Goal: Task Accomplishment & Management: Complete application form

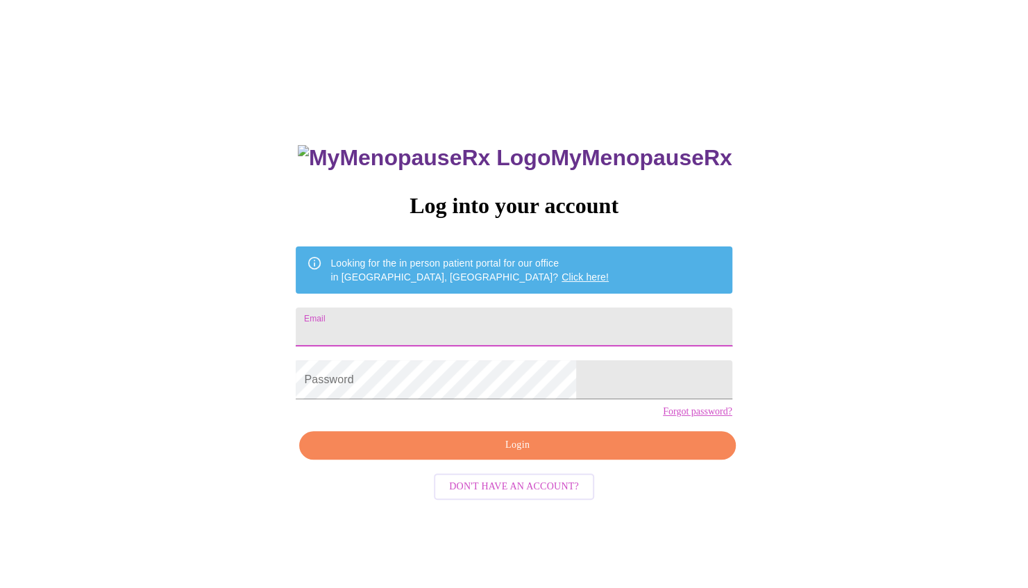
click at [454, 315] on input "Email" at bounding box center [514, 326] width 436 height 39
type input "[EMAIL_ADDRESS][DOMAIN_NAME]"
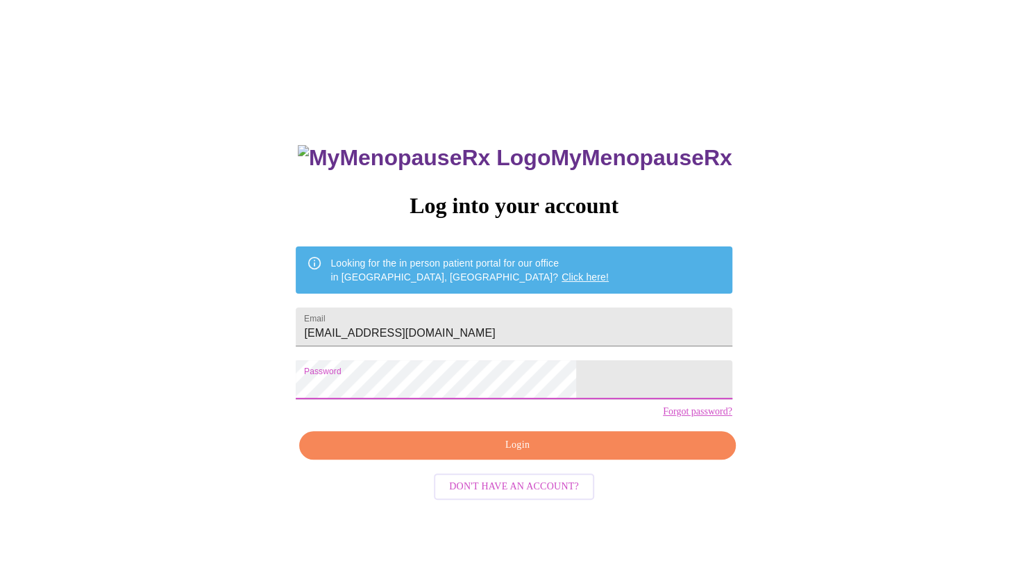
click at [478, 454] on span "Login" at bounding box center [517, 445] width 404 height 17
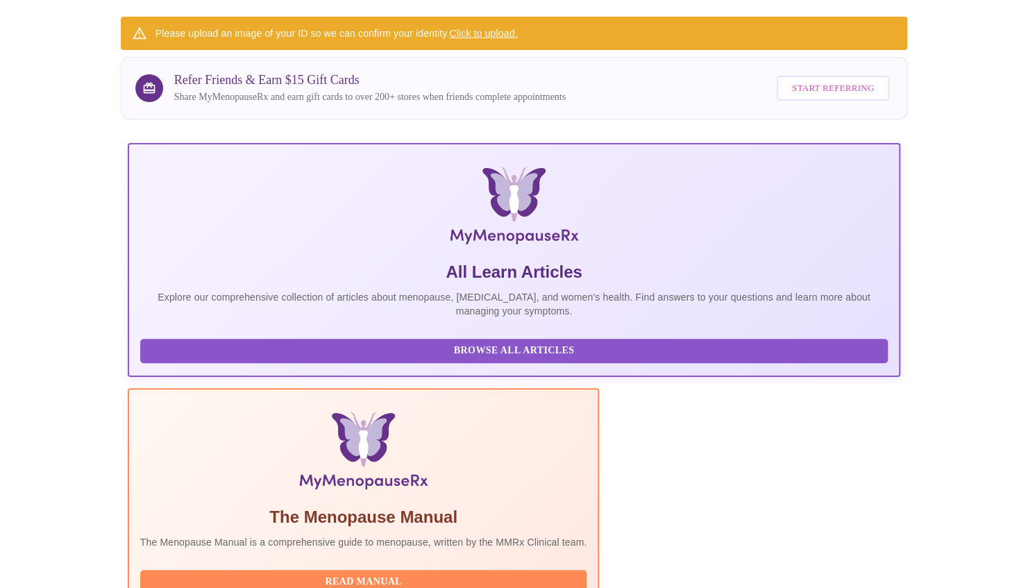
scroll to position [282, 0]
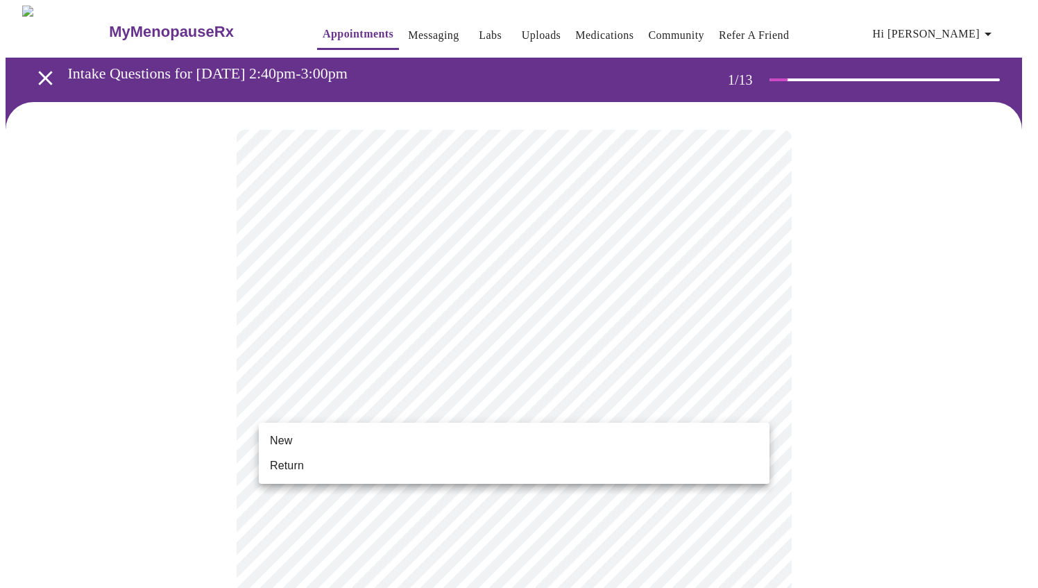
click at [336, 447] on li "New" at bounding box center [514, 440] width 511 height 25
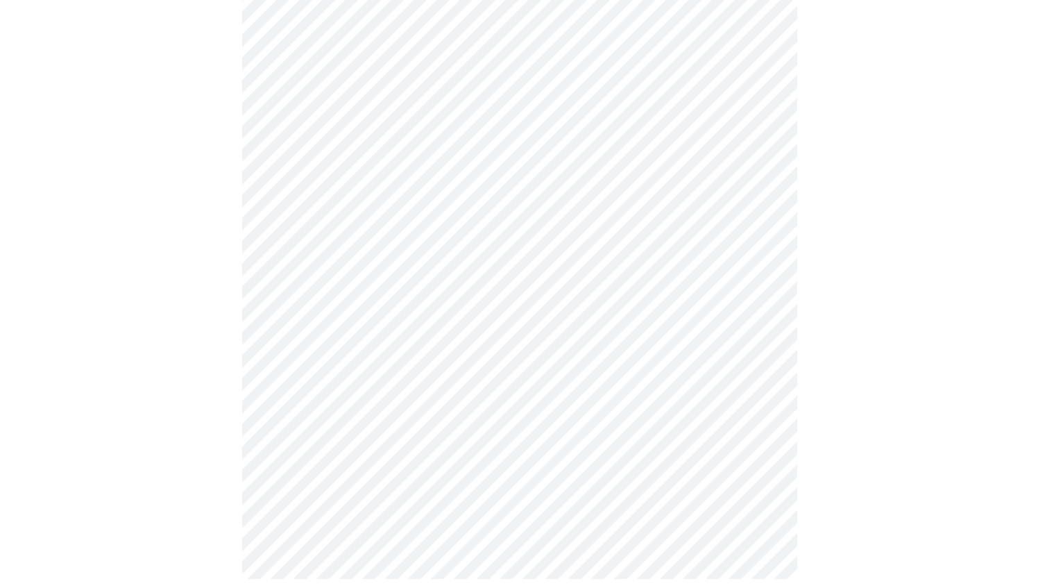
scroll to position [658, 0]
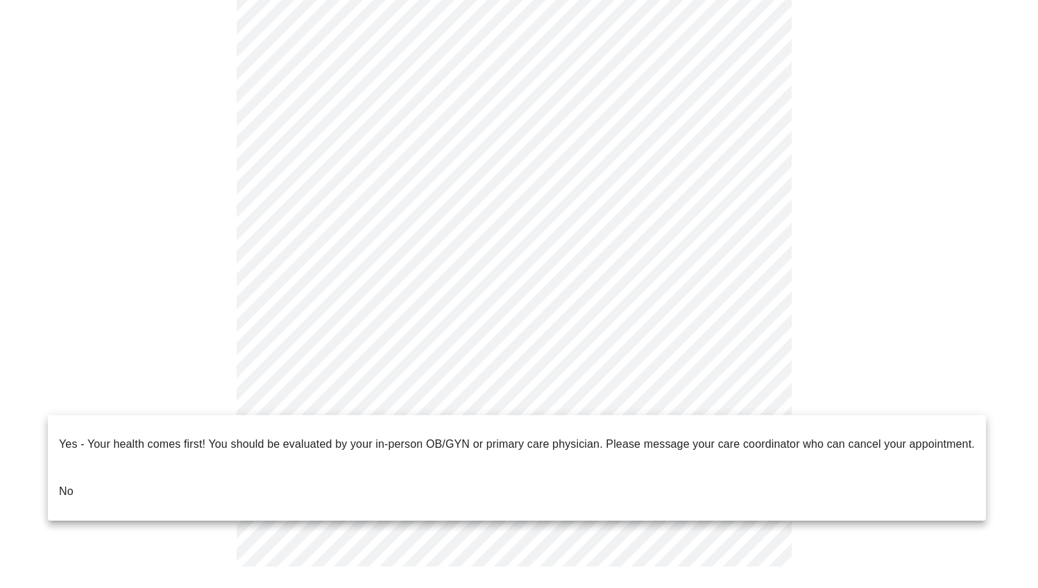
click at [54, 473] on li "No" at bounding box center [517, 491] width 938 height 47
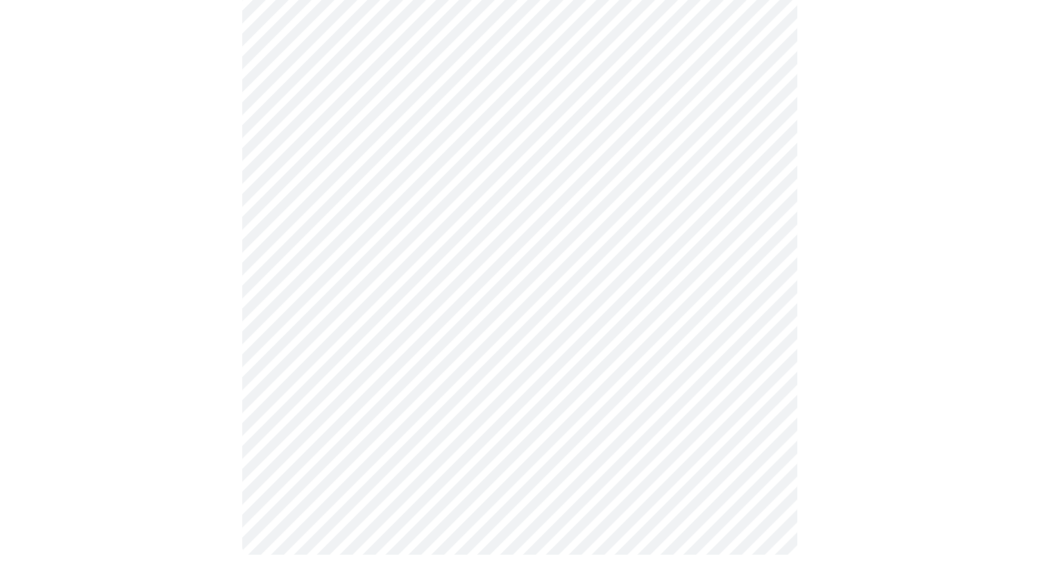
scroll to position [0, 0]
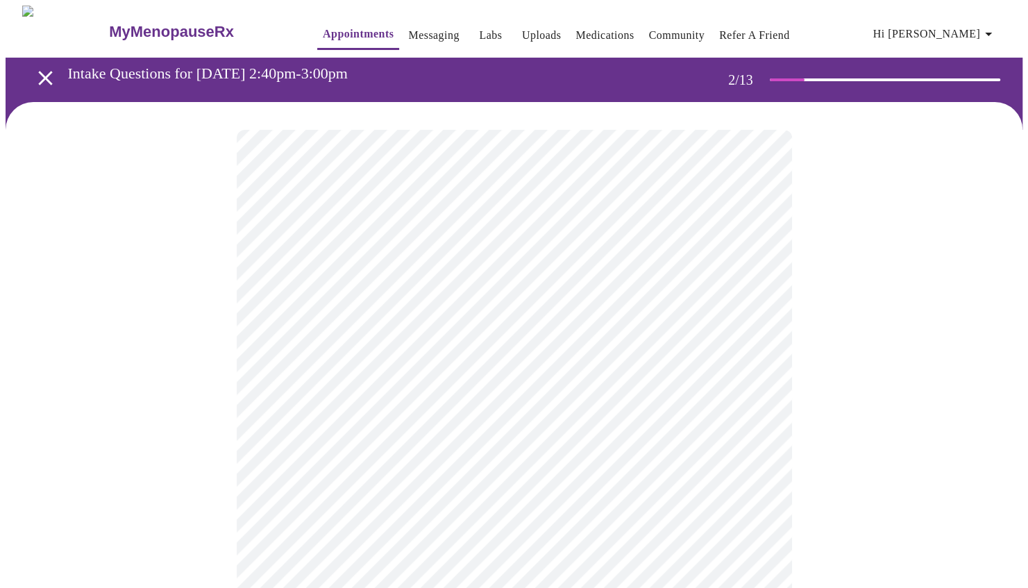
click at [532, 279] on body "MyMenopauseRx Appointments Messaging Labs Uploads Medications Community Refer a…" at bounding box center [514, 422] width 1017 height 833
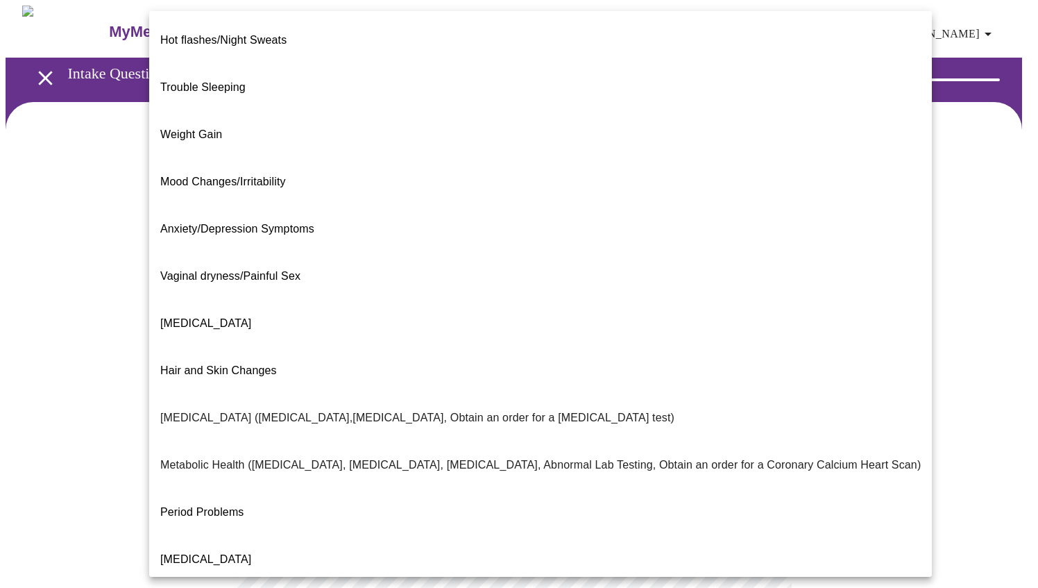
click at [915, 228] on div at bounding box center [519, 294] width 1038 height 588
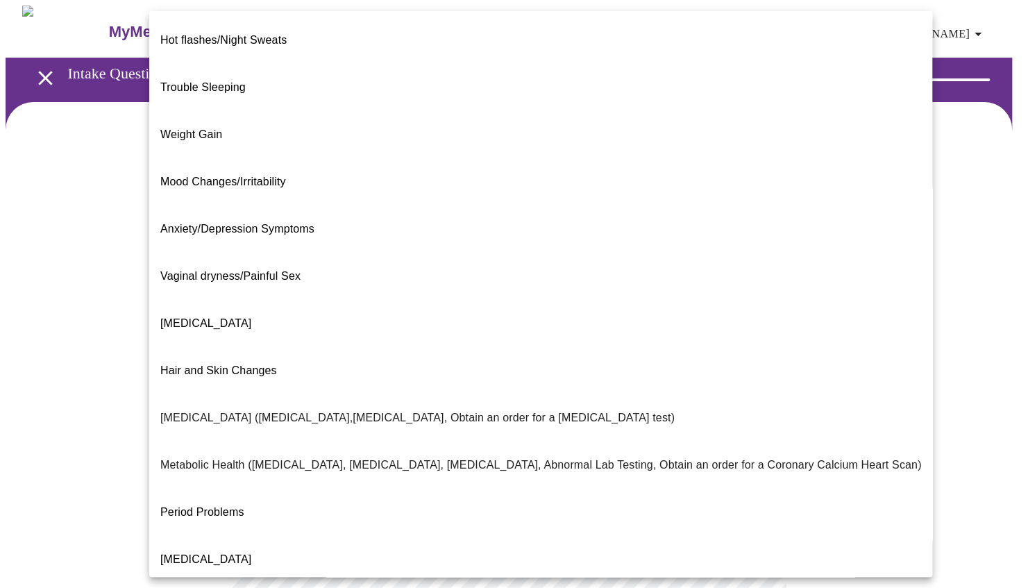
click at [539, 284] on body "MyMenopauseRx Appointments Messaging Labs Uploads Medications Community Refer a…" at bounding box center [514, 422] width 1017 height 833
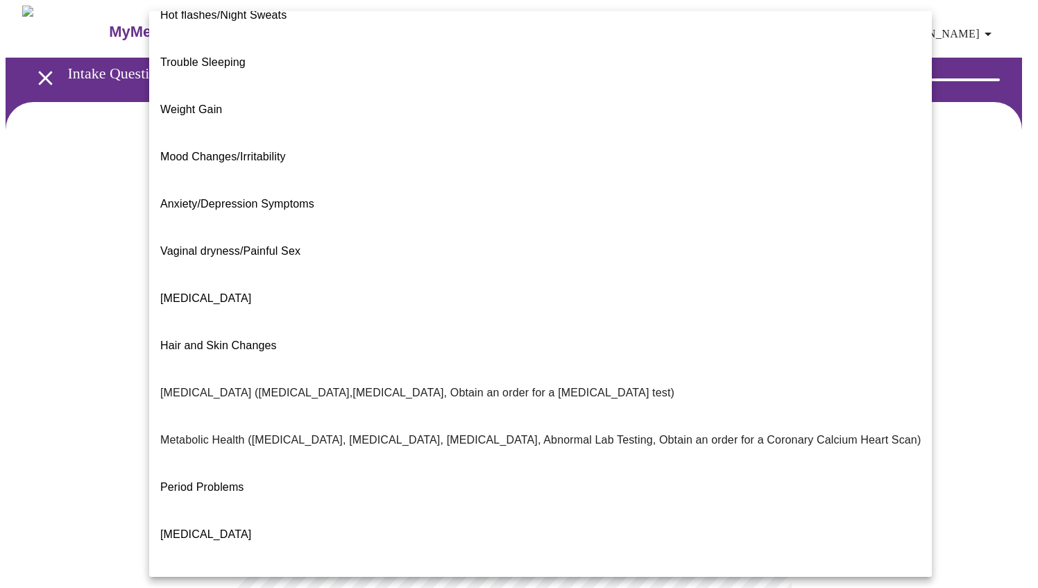
scroll to position [22, 0]
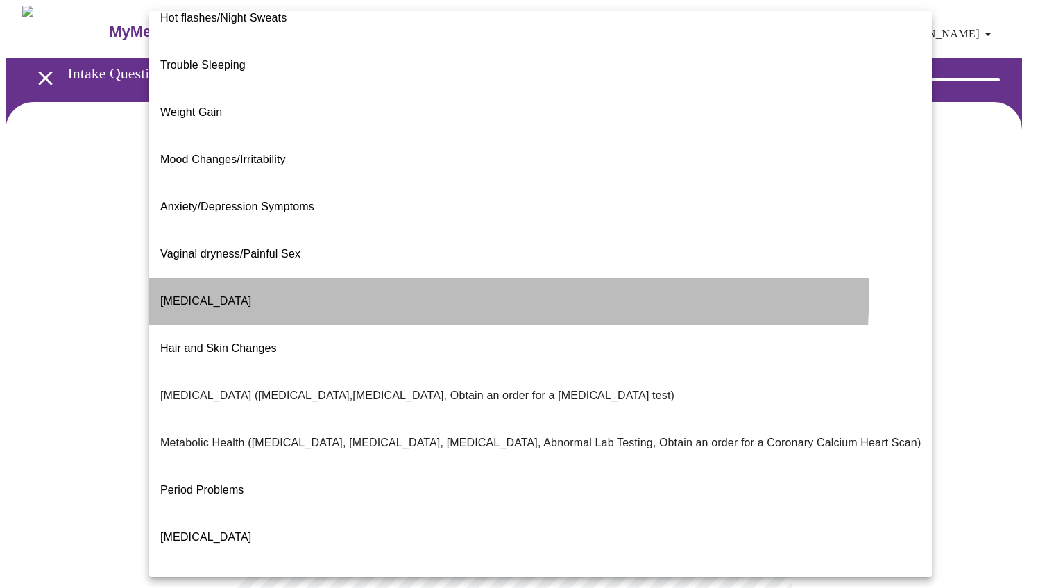
click at [260, 278] on li "[MEDICAL_DATA]" at bounding box center [540, 301] width 783 height 47
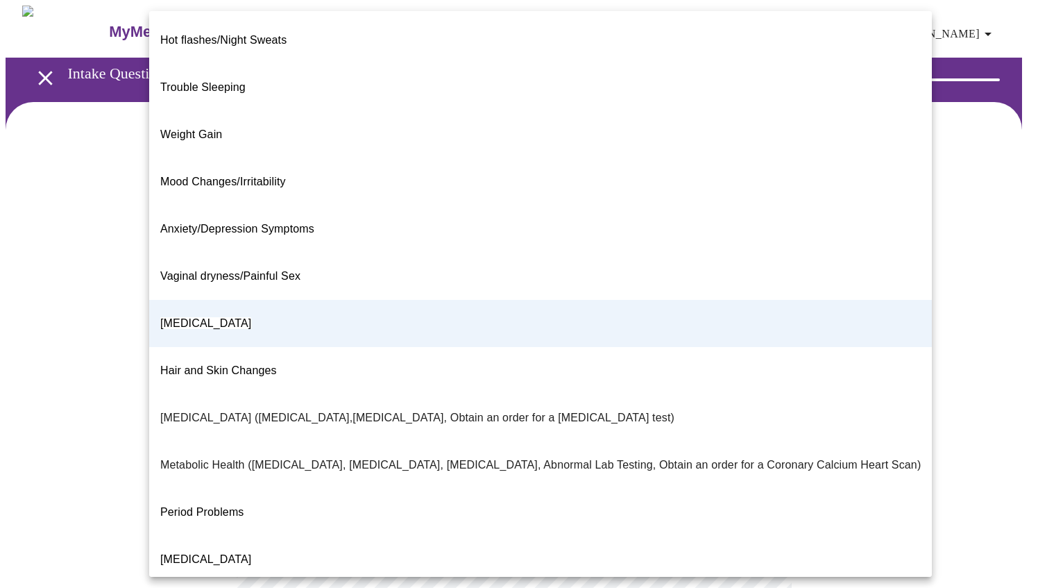
click at [755, 288] on body "MyMenopauseRx Appointments Messaging Labs Uploads Medications Community Refer a…" at bounding box center [519, 418] width 1027 height 825
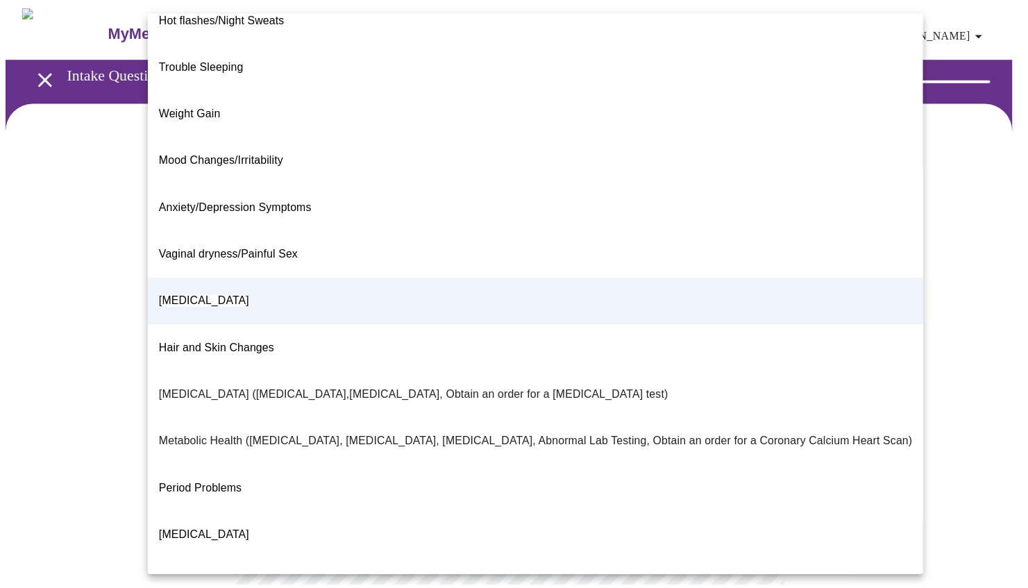
scroll to position [130, 0]
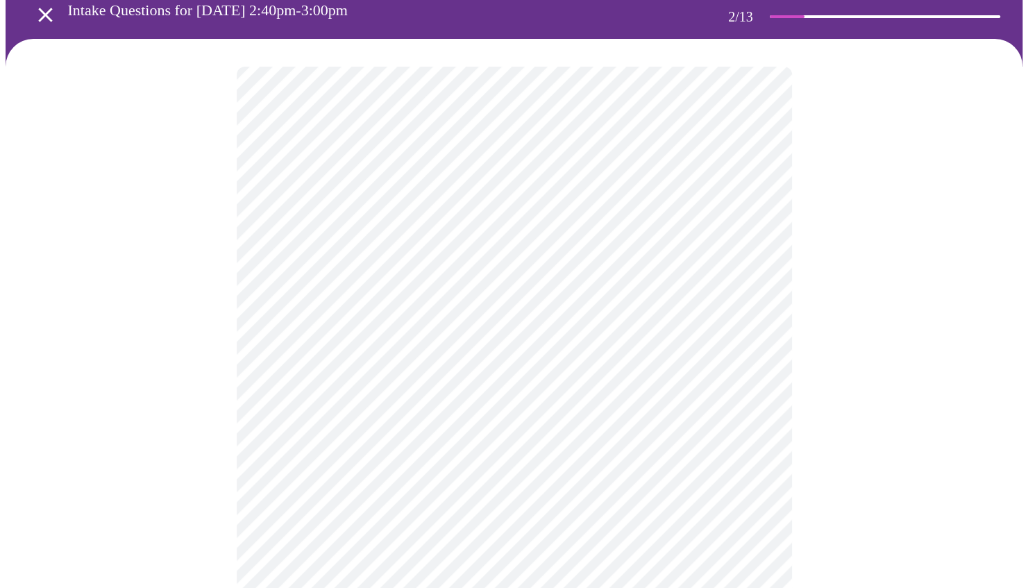
scroll to position [64, 0]
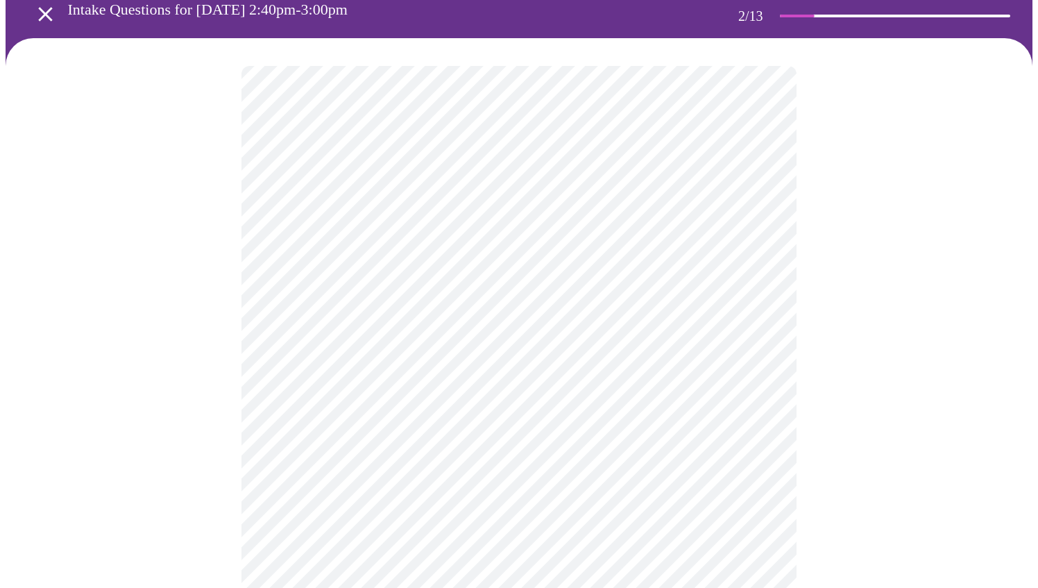
click at [457, 355] on body "MyMenopauseRx Appointments Messaging Labs Uploads Medications Community Refer a…" at bounding box center [519, 354] width 1027 height 825
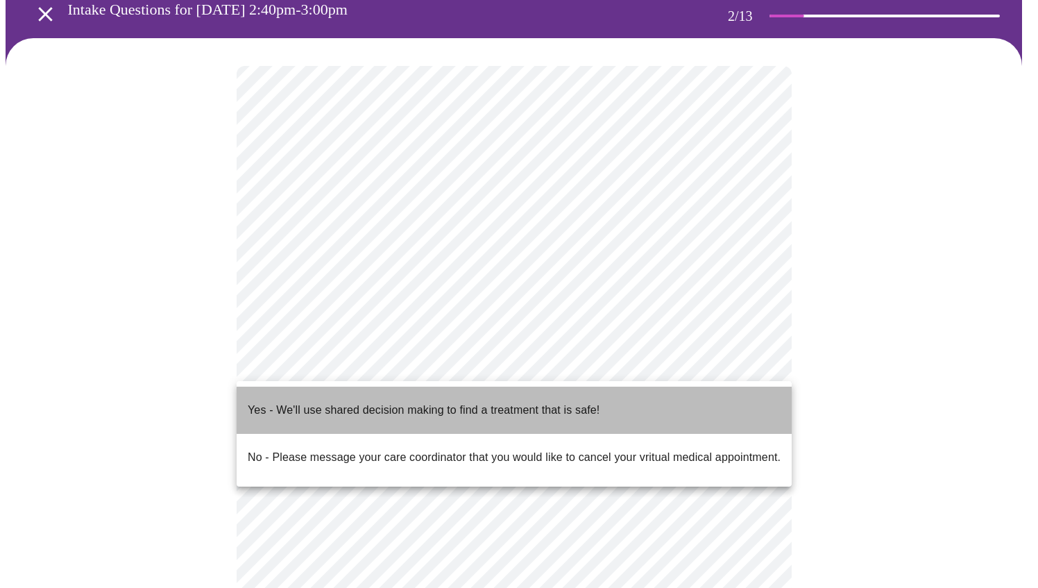
click at [431, 407] on span "Yes - We'll use shared decision making to find a treatment that is safe!" at bounding box center [424, 410] width 352 height 39
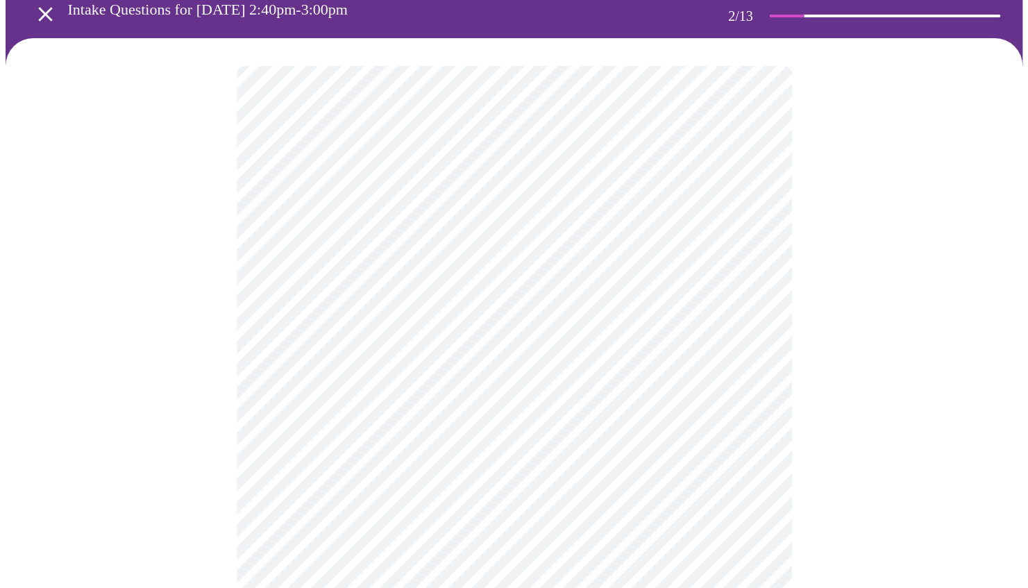
click at [756, 370] on body "MyMenopauseRx Appointments Messaging Labs Uploads Medications Community Refer a…" at bounding box center [514, 350] width 1017 height 817
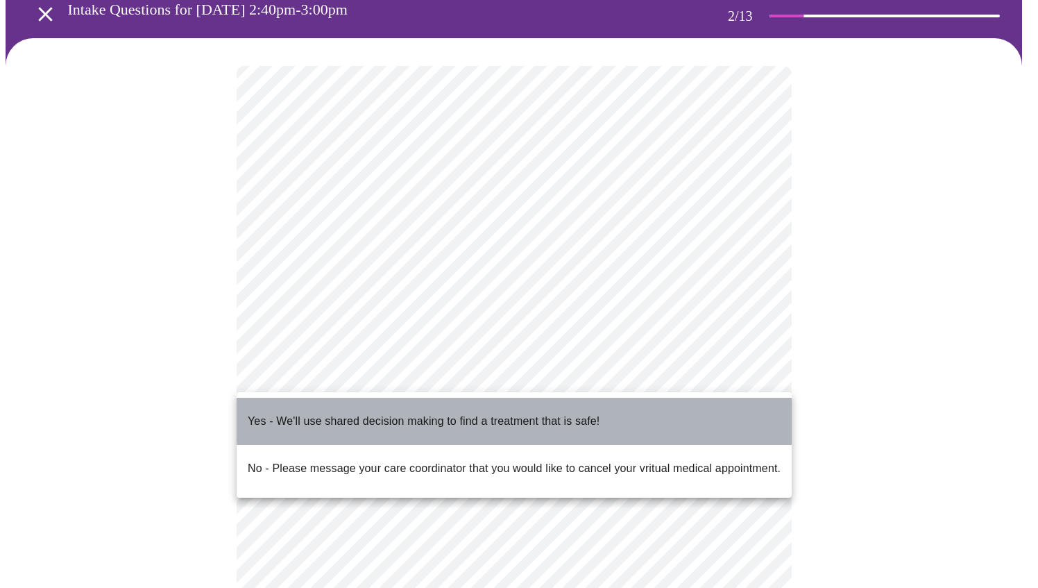
click at [644, 408] on li "Yes - We'll use shared decision making to find a treatment that is safe!" at bounding box center [514, 421] width 555 height 47
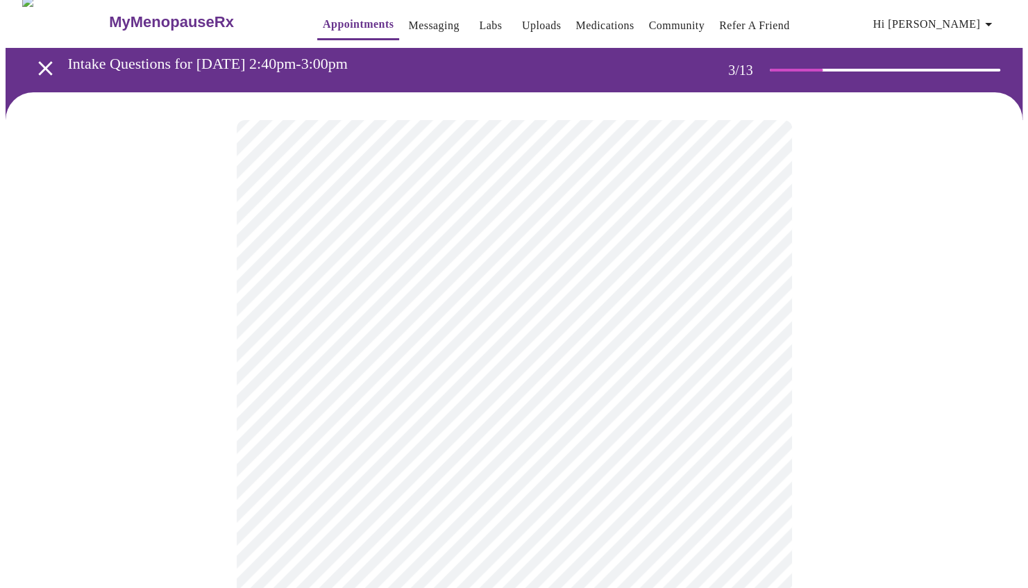
scroll to position [0, 0]
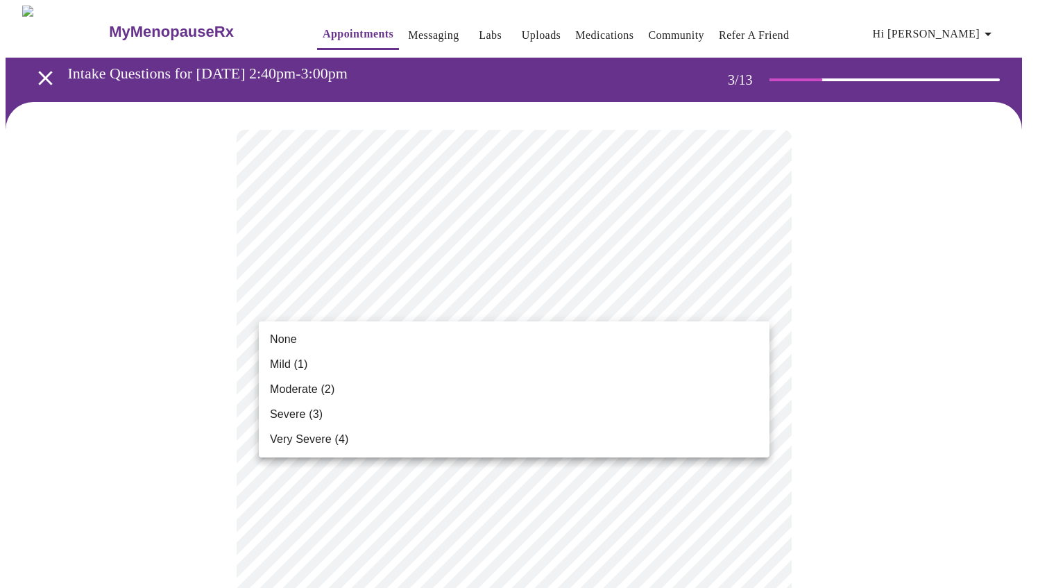
click at [307, 337] on li "None" at bounding box center [514, 339] width 511 height 25
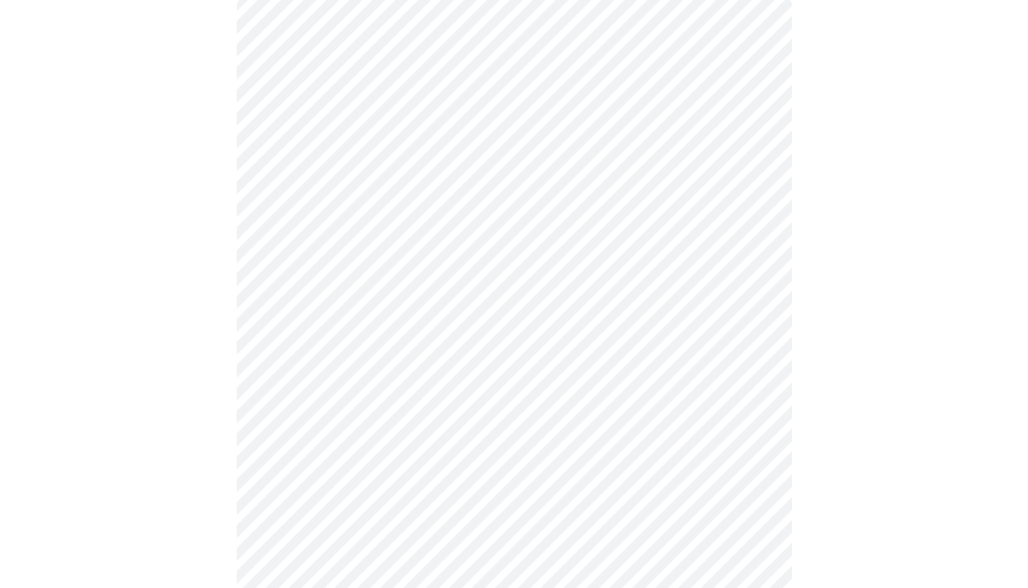
scroll to position [149, 0]
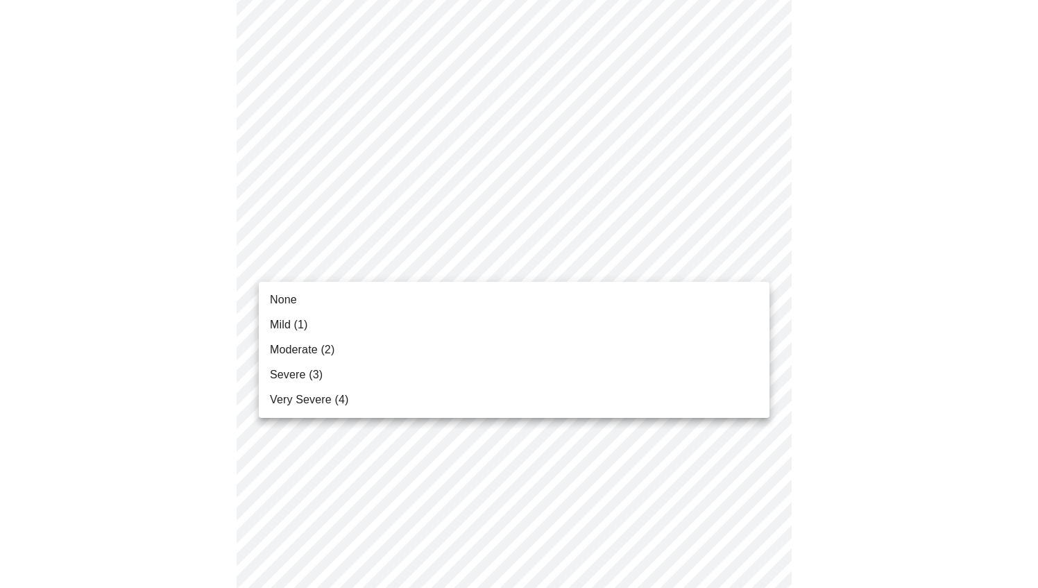
click at [311, 303] on li "None" at bounding box center [514, 299] width 511 height 25
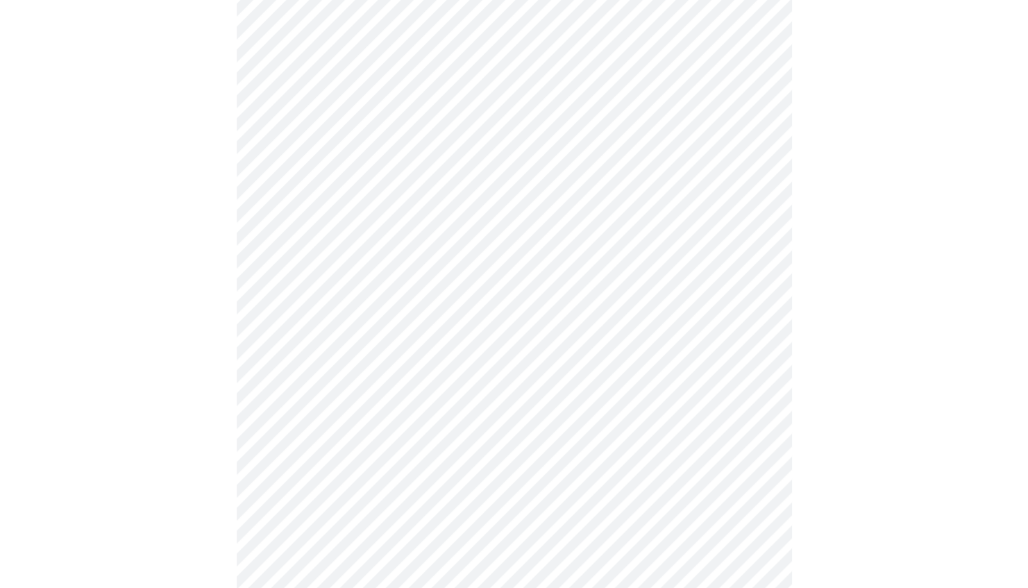
scroll to position [236, 0]
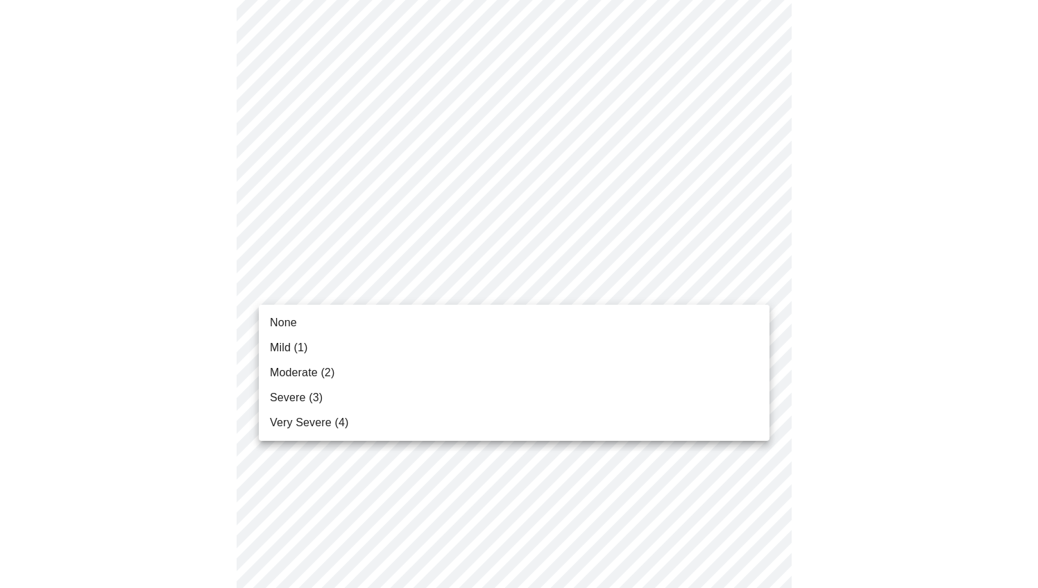
click at [307, 344] on span "Mild (1)" at bounding box center [289, 347] width 38 height 17
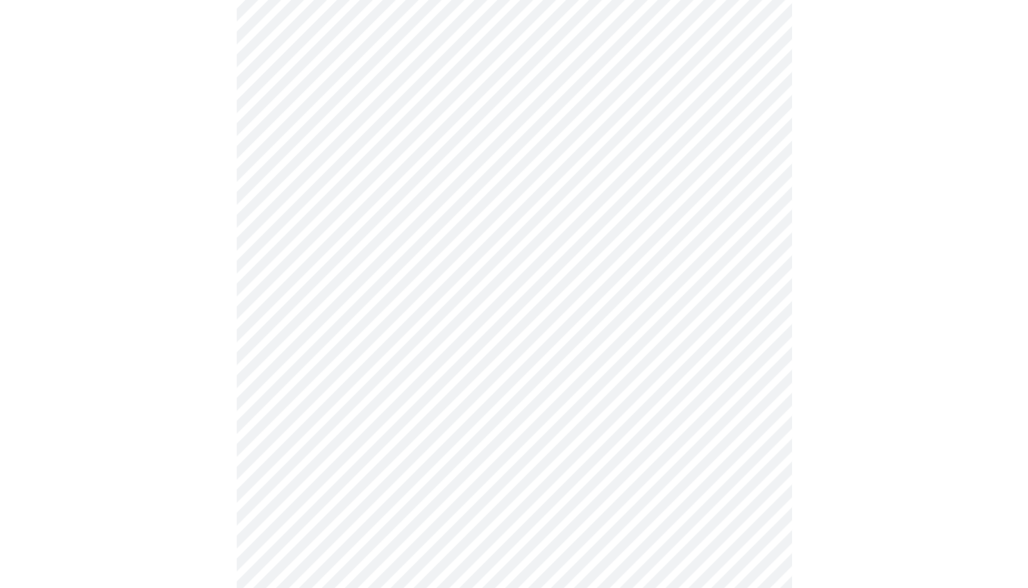
scroll to position [306, 0]
click at [426, 317] on body "MyMenopauseRx Appointments Messaging Labs Uploads Medications Community Refer a…" at bounding box center [514, 594] width 1017 height 1788
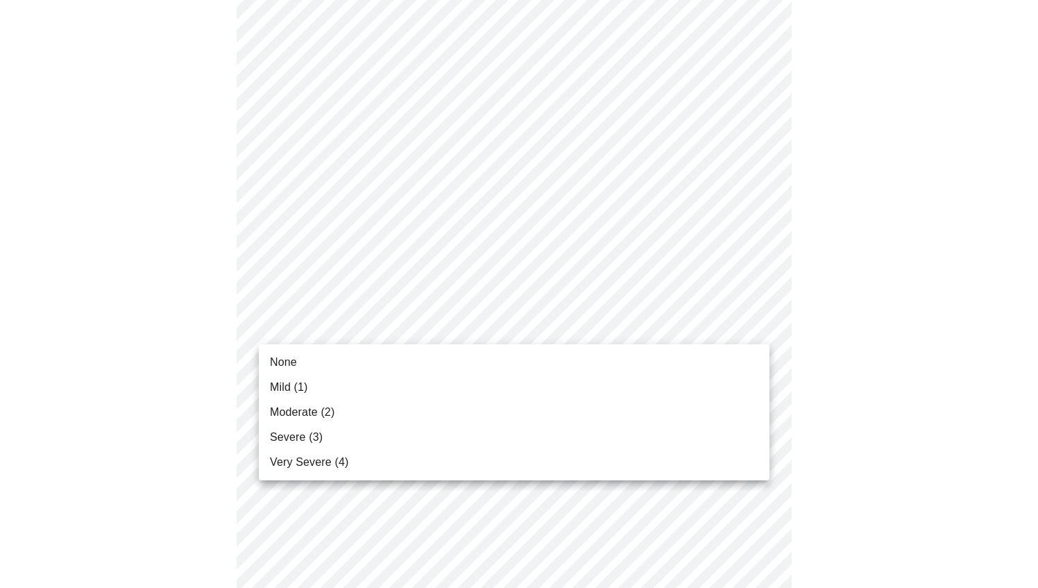
click at [308, 359] on li "None" at bounding box center [514, 362] width 511 height 25
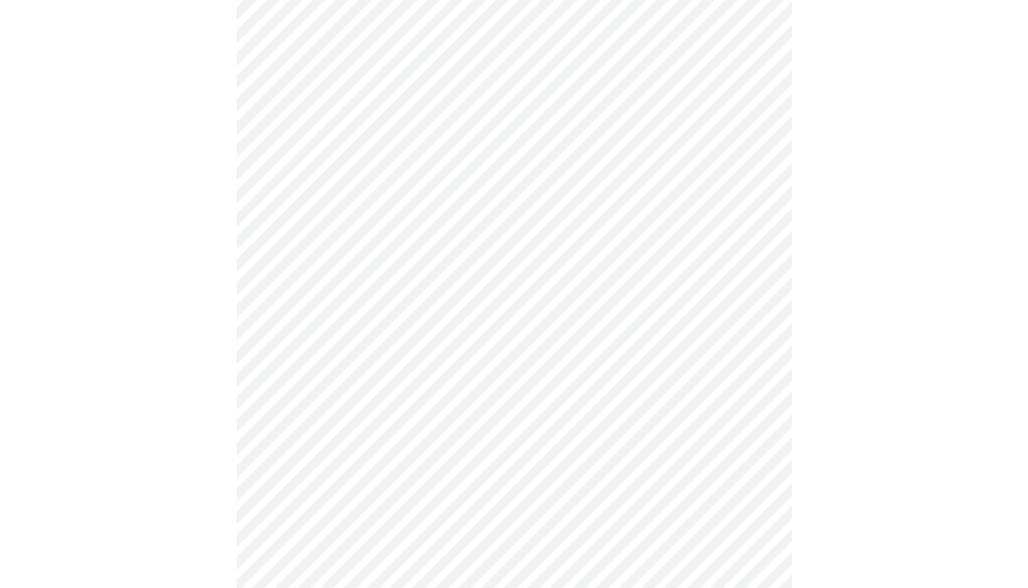
scroll to position [427, 0]
click at [450, 294] on body "MyMenopauseRx Appointments Messaging Labs Uploads Medications Community Refer a…" at bounding box center [514, 463] width 1017 height 1768
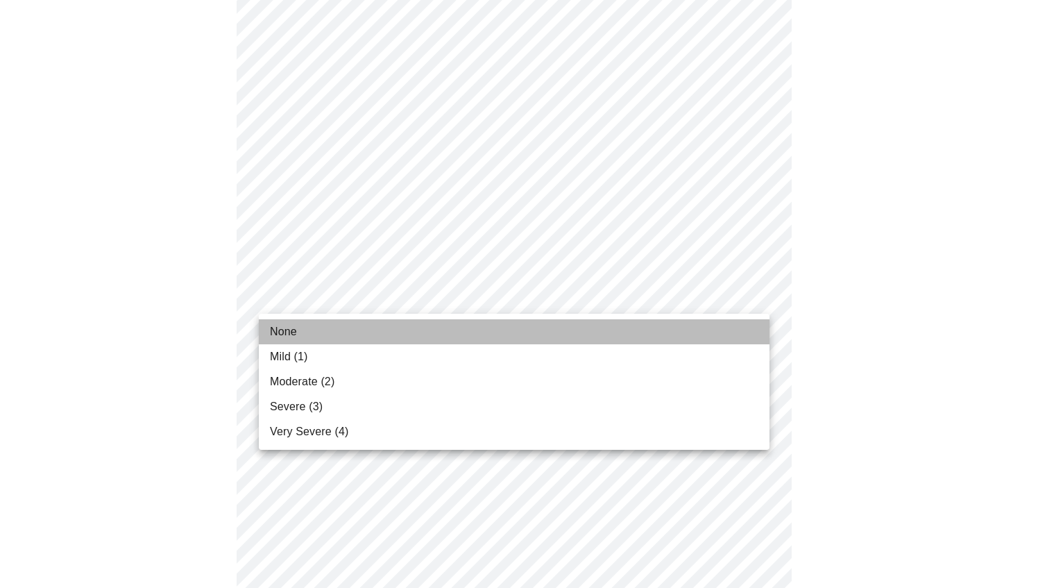
click at [314, 332] on li "None" at bounding box center [514, 331] width 511 height 25
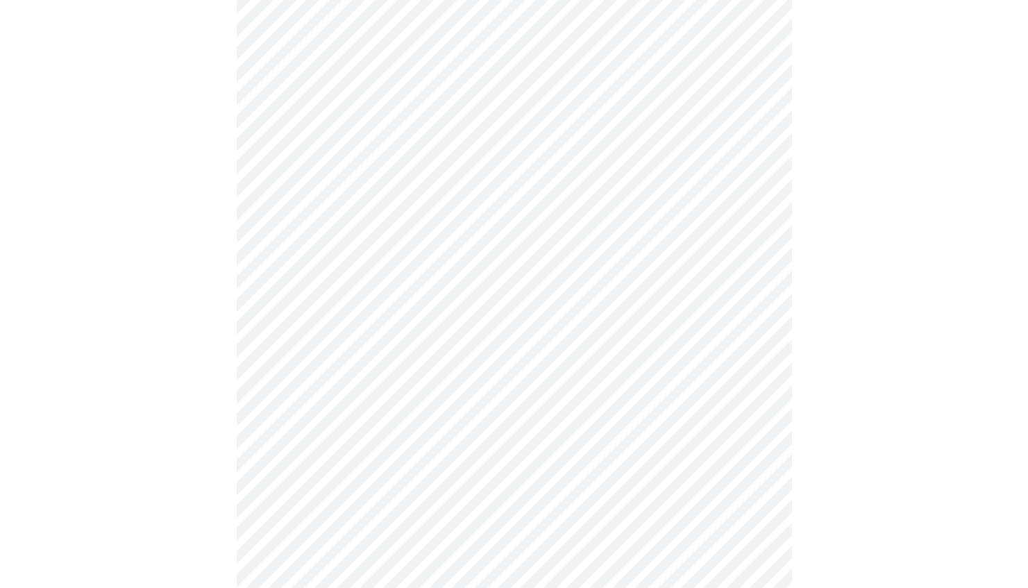
click at [387, 378] on body "MyMenopauseRx Appointments Messaging Labs Uploads Medications Community Refer a…" at bounding box center [514, 453] width 1017 height 1749
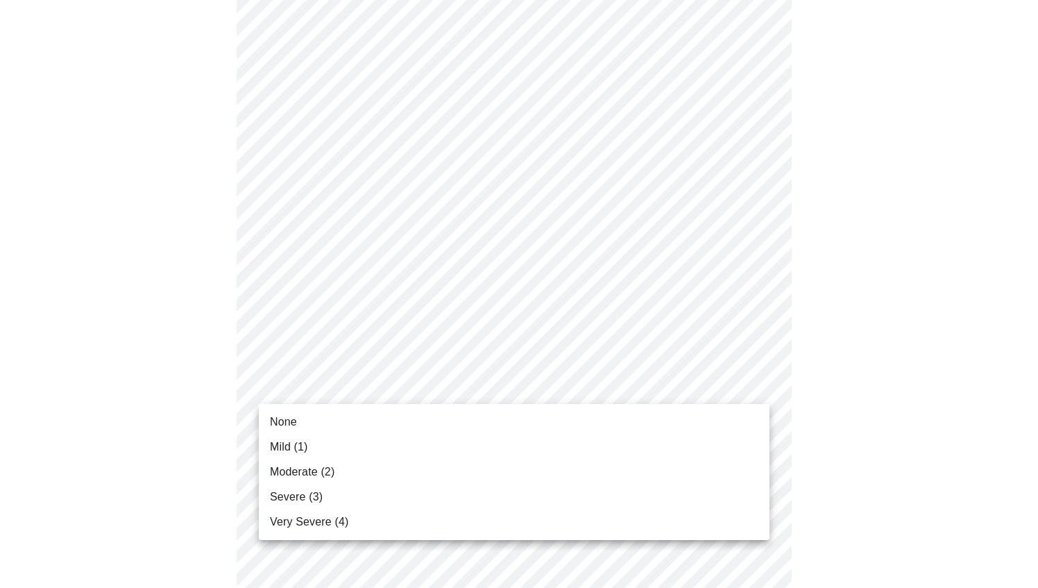
click at [287, 421] on span "None" at bounding box center [283, 422] width 27 height 17
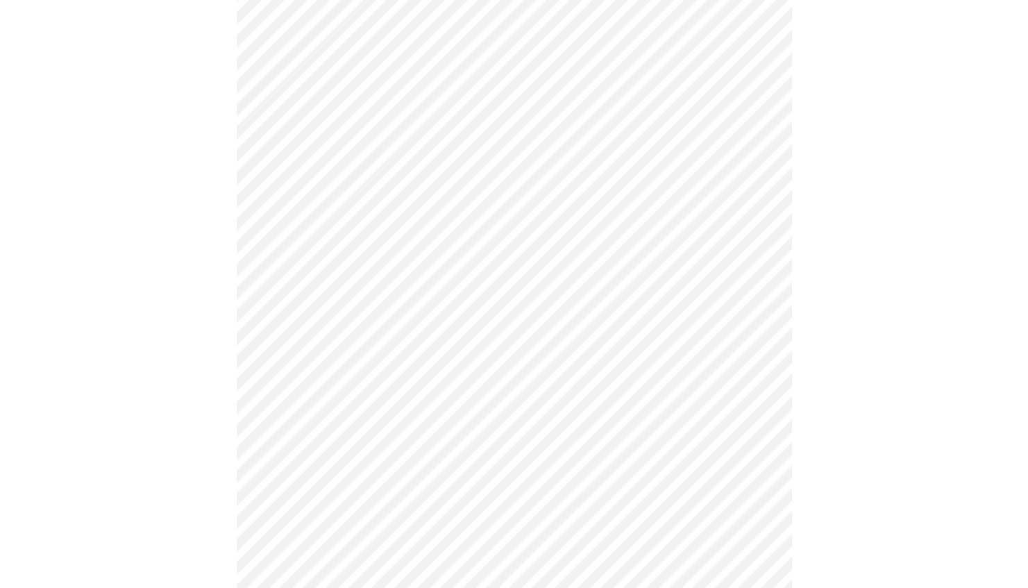
scroll to position [645, 0]
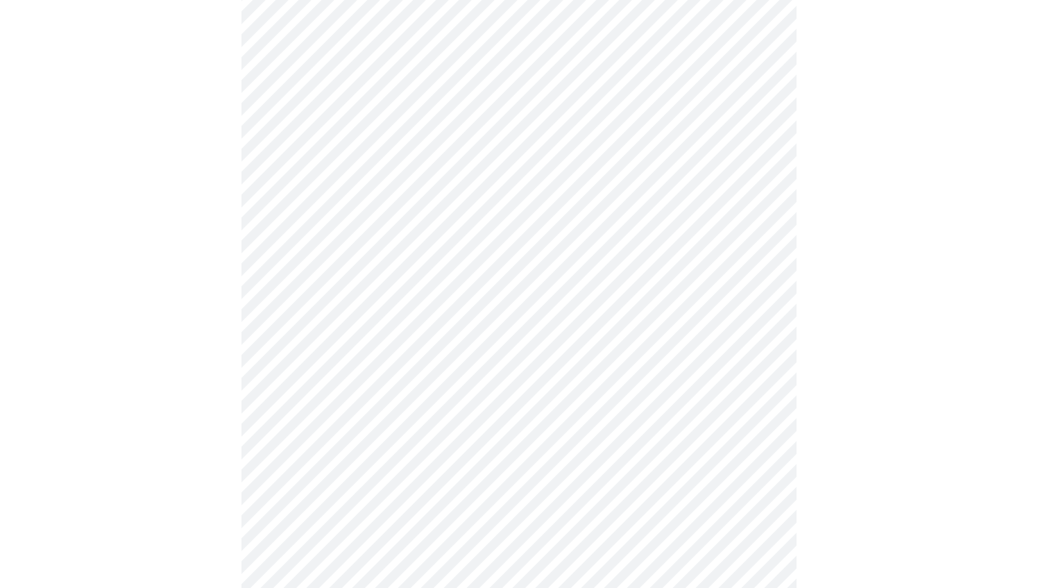
click at [443, 271] on body "MyMenopauseRx Appointments Messaging Labs Uploads Medications Community Refer a…" at bounding box center [519, 224] width 1027 height 1729
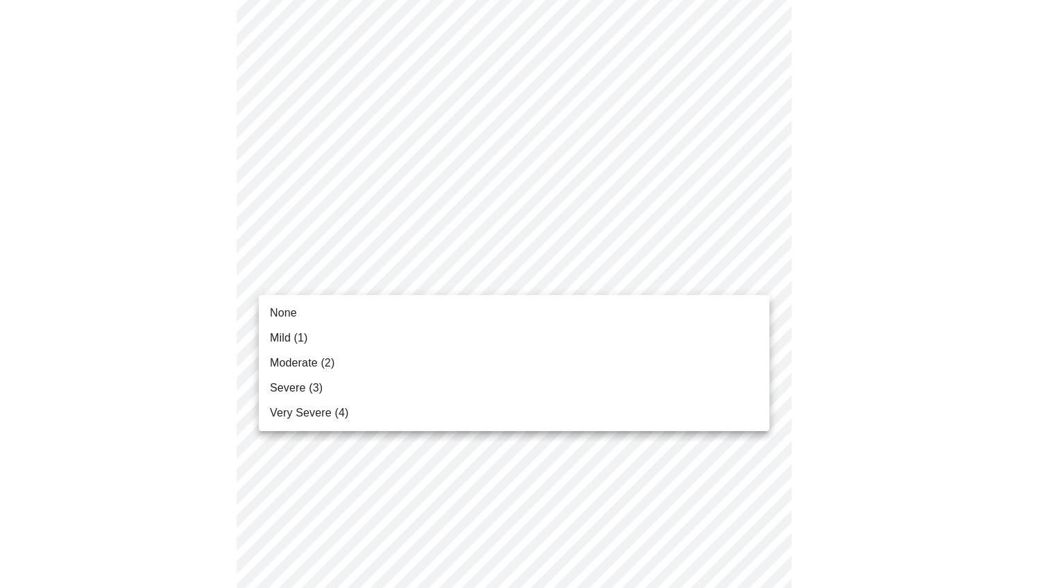
click at [318, 308] on li "None" at bounding box center [514, 312] width 511 height 25
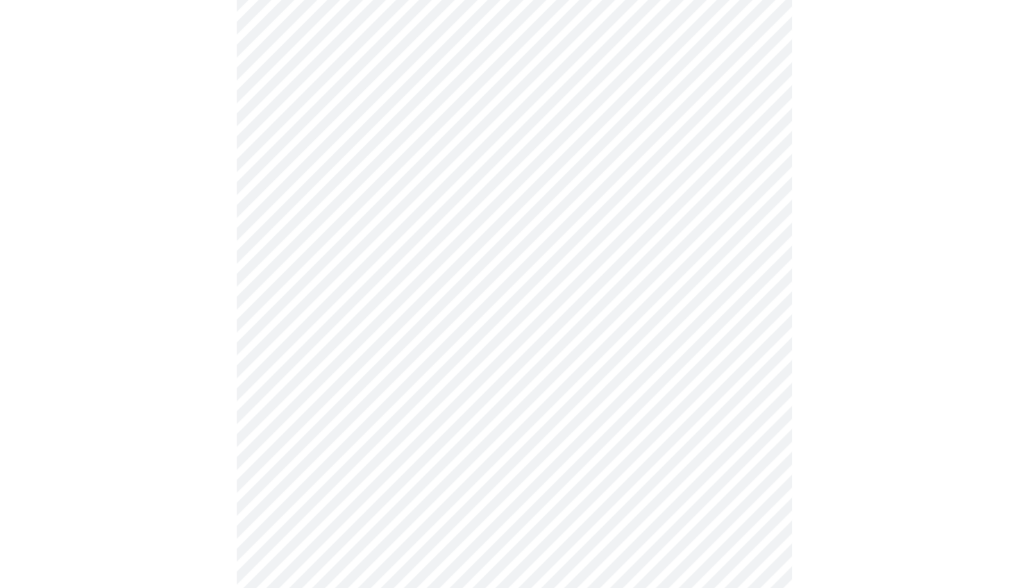
scroll to position [706, 0]
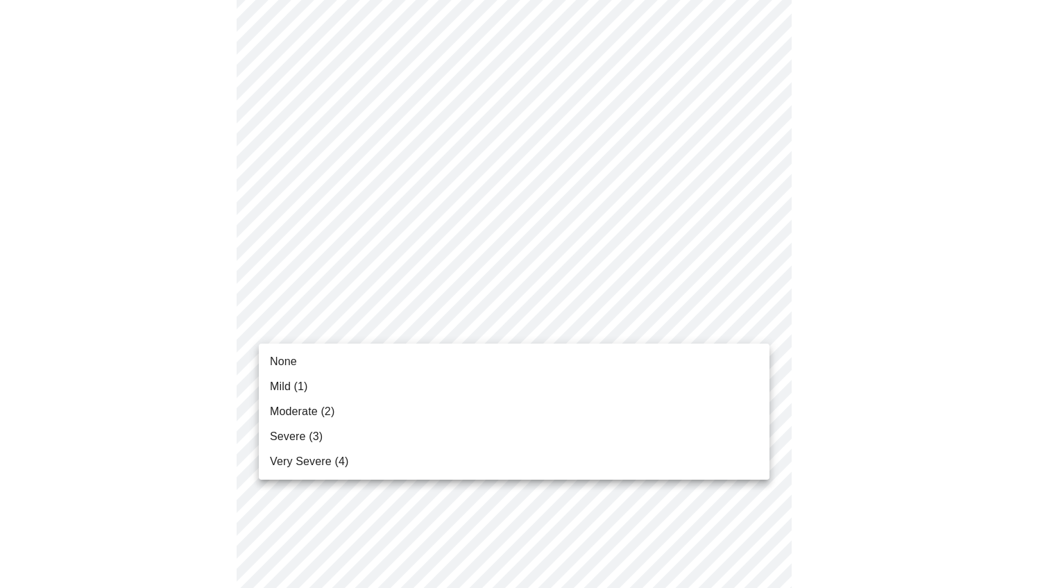
click at [367, 330] on body "MyMenopauseRx Appointments Messaging Labs Uploads Medications Community Refer a…" at bounding box center [519, 154] width 1027 height 1710
click at [314, 408] on span "Moderate (2)" at bounding box center [302, 411] width 65 height 17
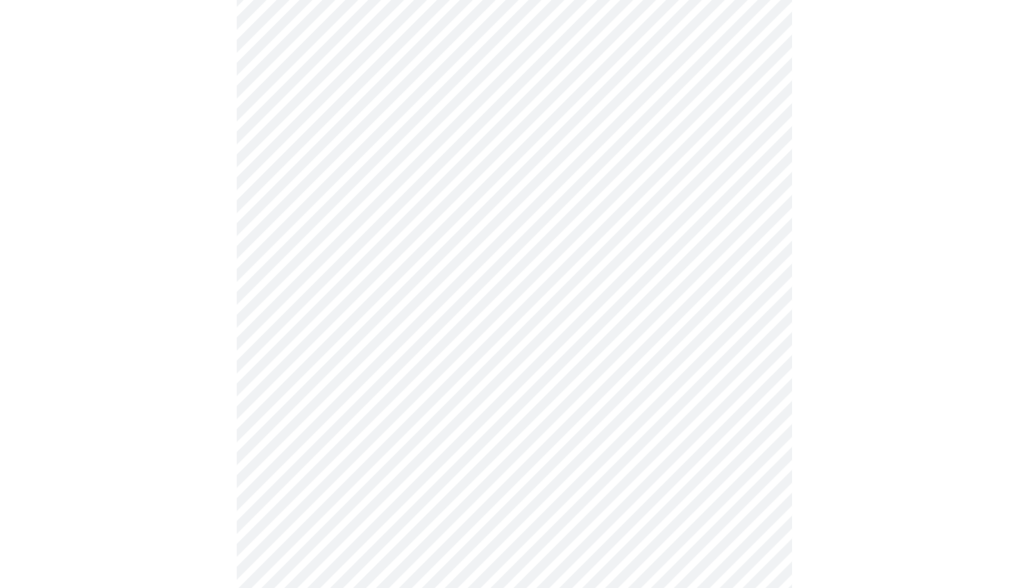
scroll to position [801, 0]
click at [409, 339] on body "MyMenopauseRx Appointments Messaging Labs Uploads Medications Community Refer a…" at bounding box center [514, 50] width 1017 height 1691
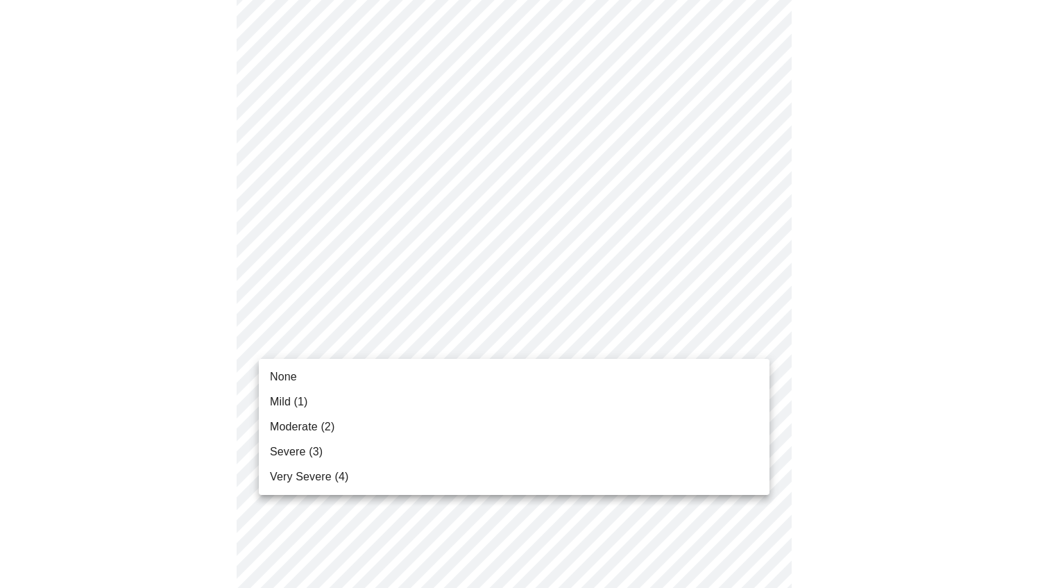
click at [278, 384] on span "None" at bounding box center [283, 376] width 27 height 17
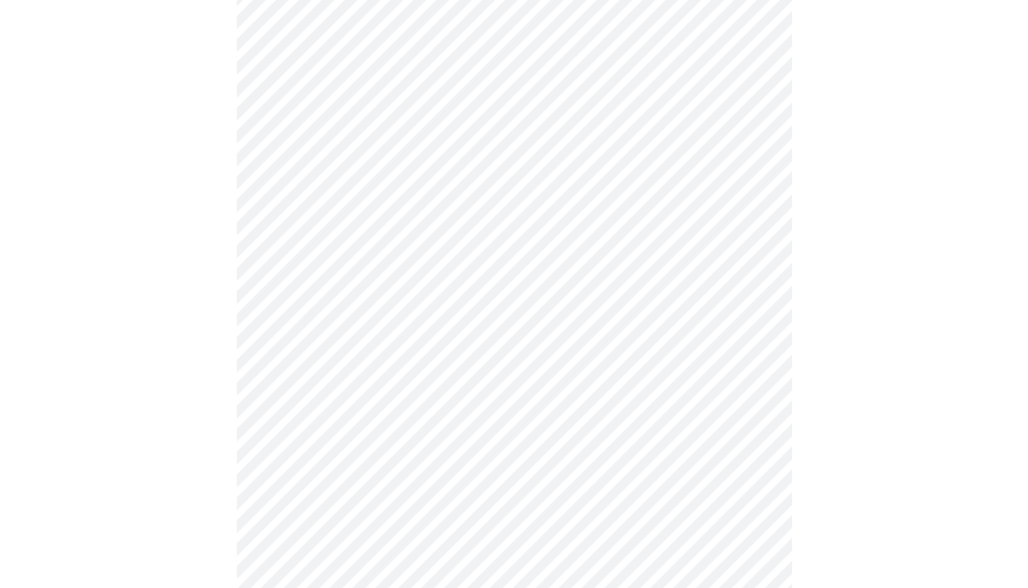
scroll to position [916, 0]
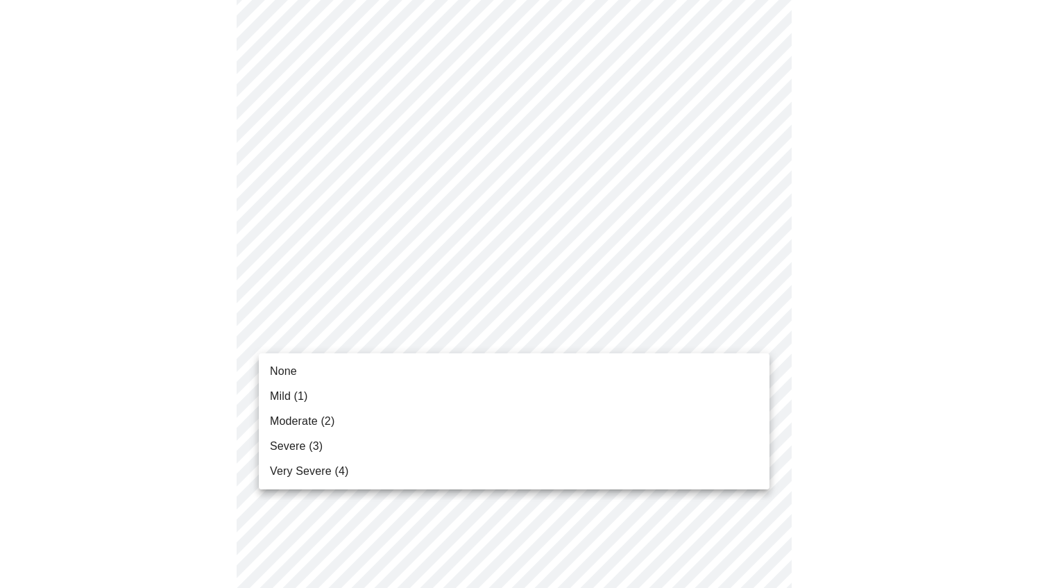
click at [279, 370] on span "None" at bounding box center [283, 371] width 27 height 17
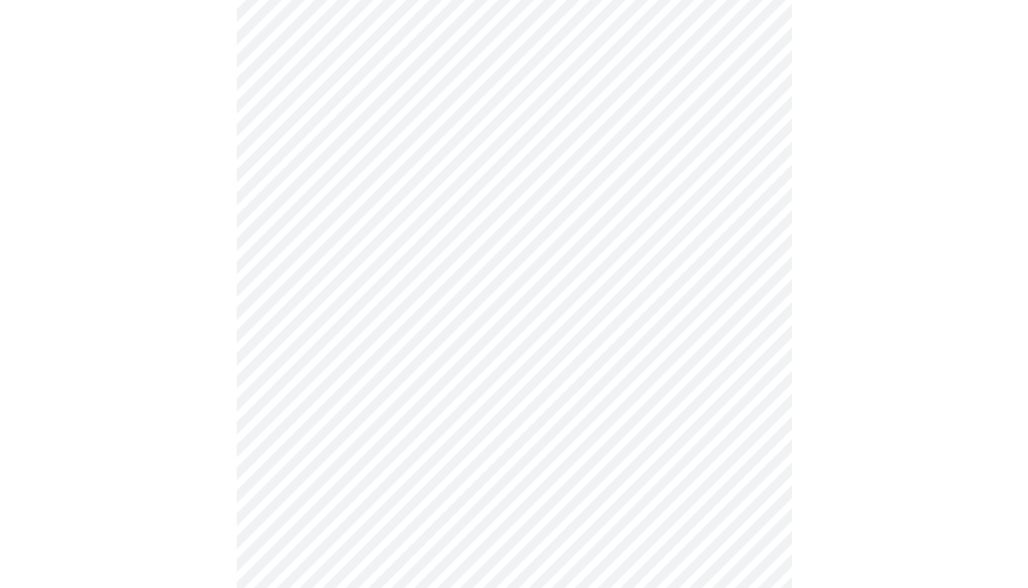
scroll to position [1015, 0]
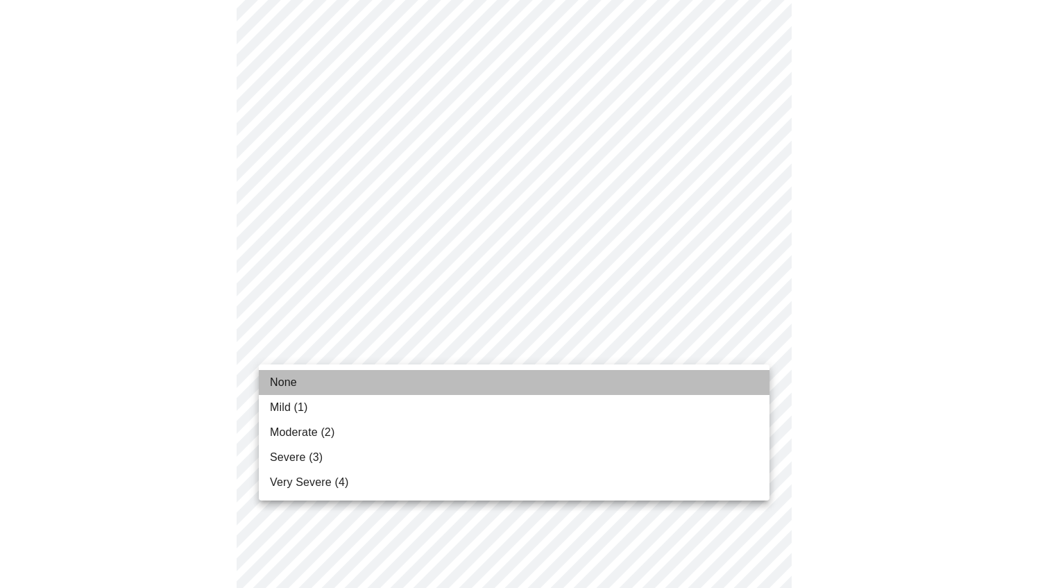
click at [312, 381] on li "None" at bounding box center [514, 382] width 511 height 25
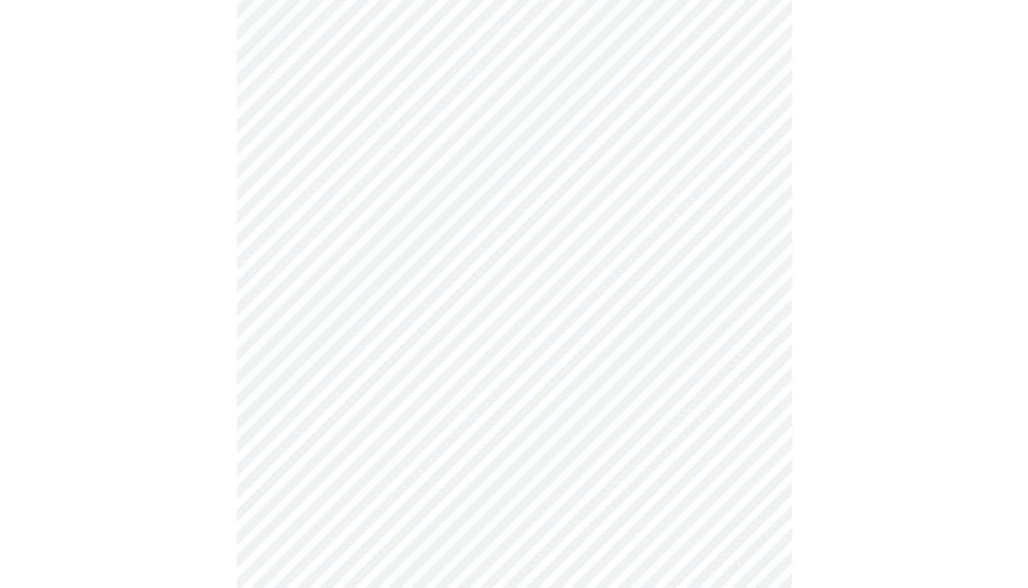
scroll to position [460, 0]
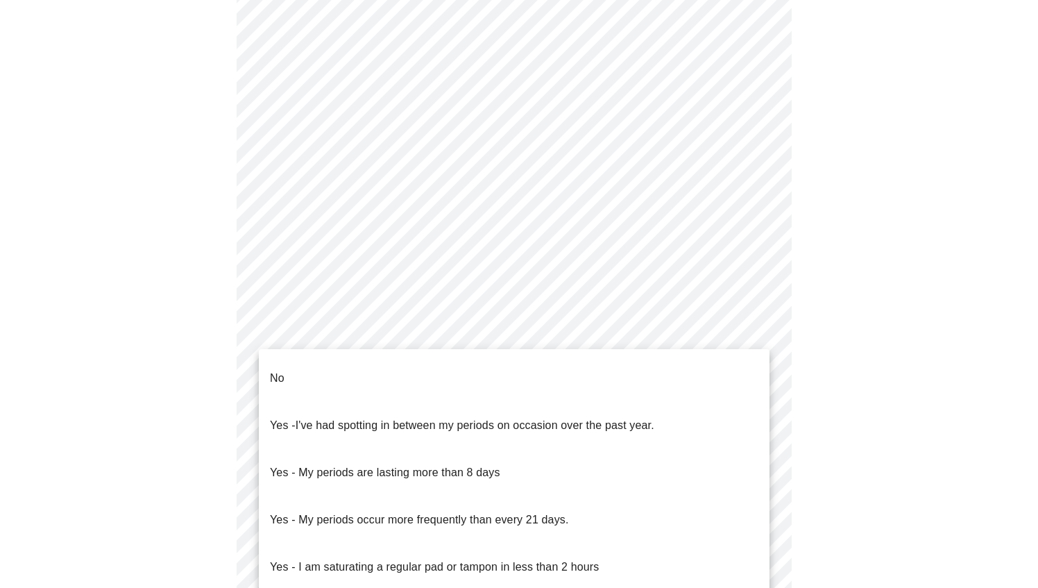
click at [404, 381] on body "MyMenopauseRx Appointments Messaging Labs Uploads Medications Community Refer a…" at bounding box center [519, 229] width 1027 height 1368
click at [312, 380] on li "No" at bounding box center [514, 378] width 511 height 47
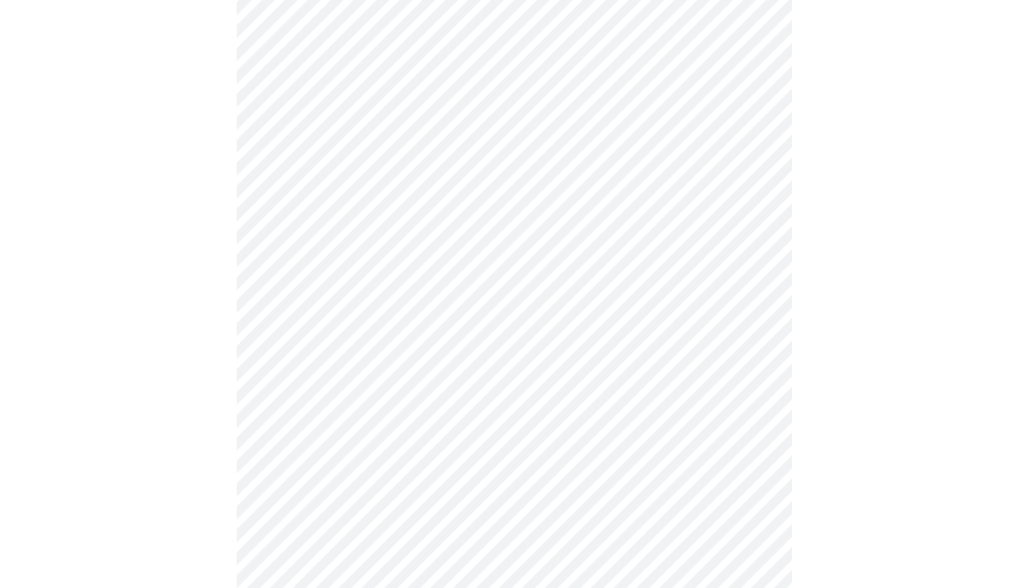
scroll to position [568, 0]
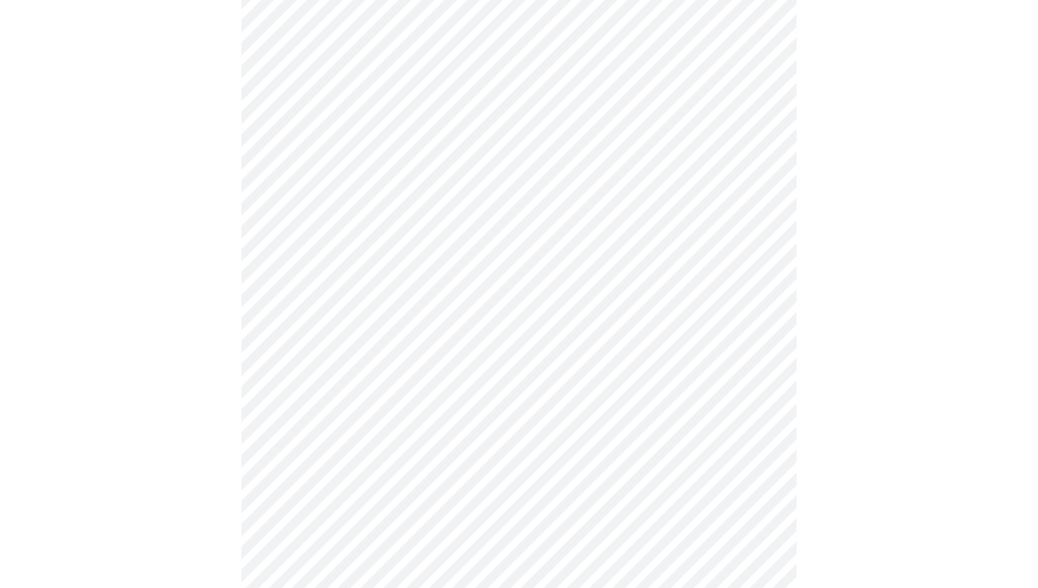
click at [404, 382] on body "MyMenopauseRx Appointments Messaging Labs Uploads Medications Community Refer a…" at bounding box center [519, 117] width 1027 height 1360
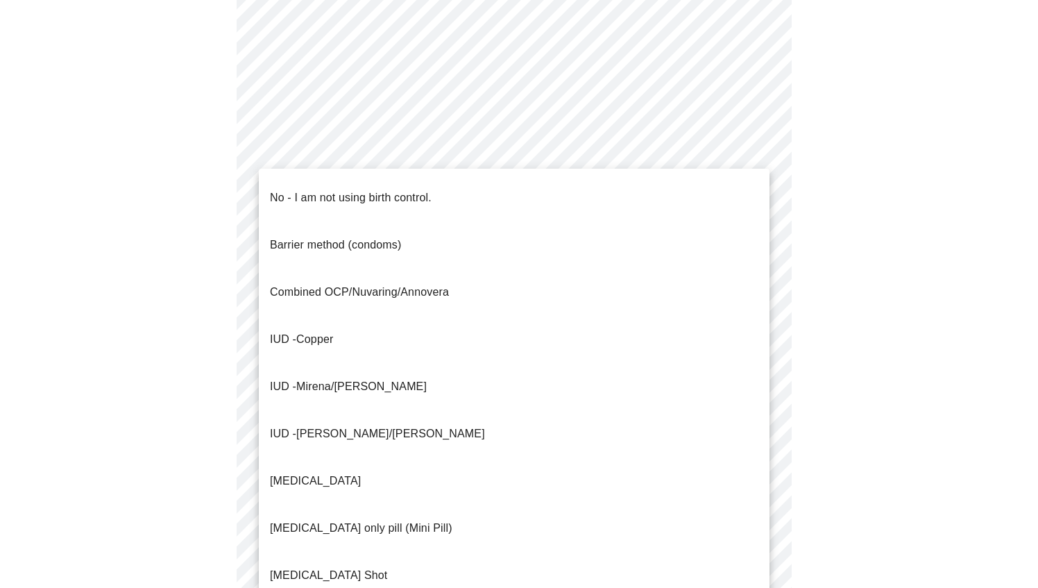
click at [371, 195] on span "No - I am not using birth control." at bounding box center [351, 197] width 162 height 39
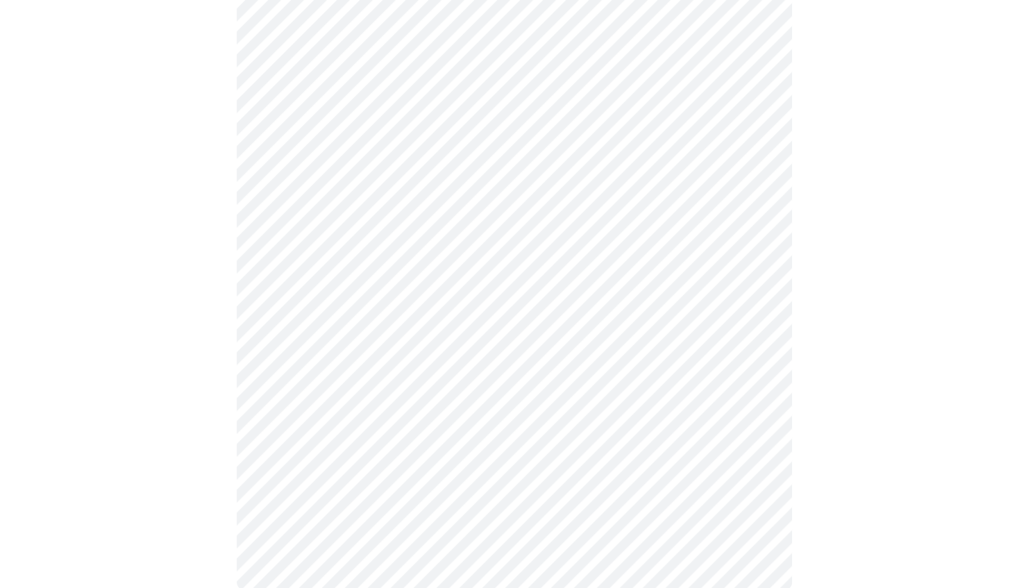
scroll to position [740, 0]
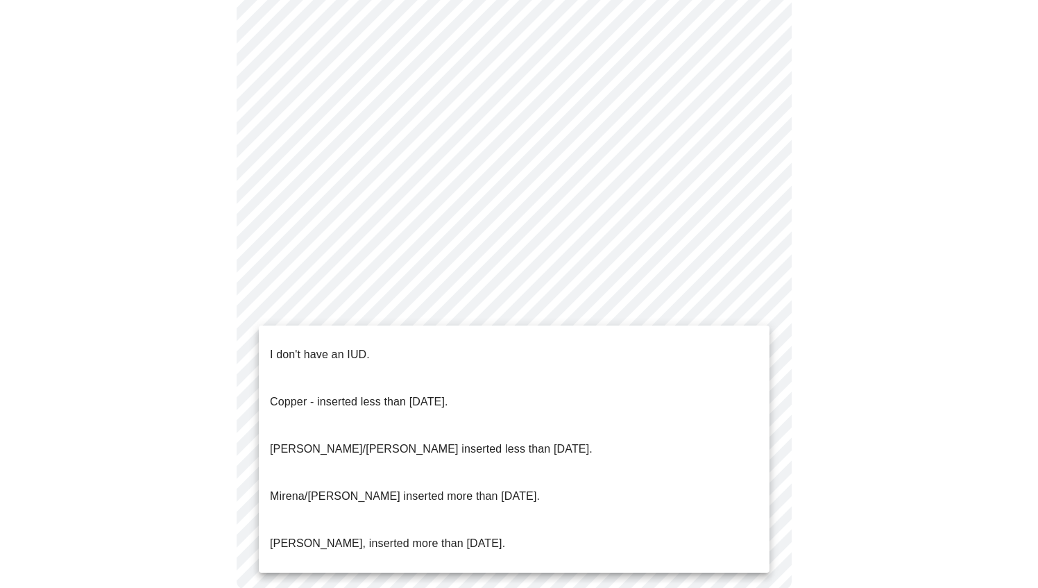
click at [362, 347] on p "I don't have an IUD." at bounding box center [320, 354] width 100 height 17
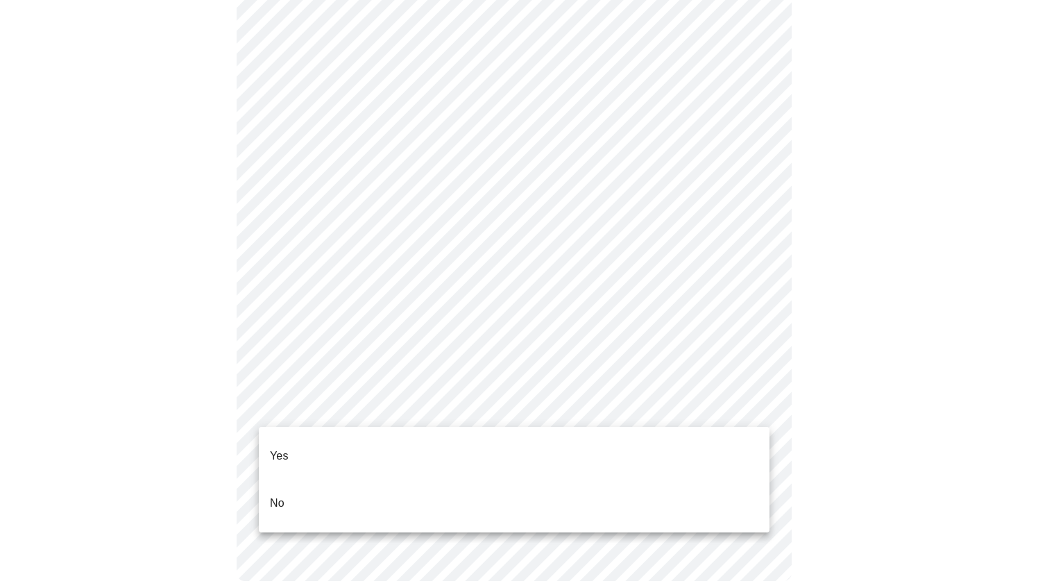
click at [325, 454] on li "Yes" at bounding box center [514, 455] width 511 height 47
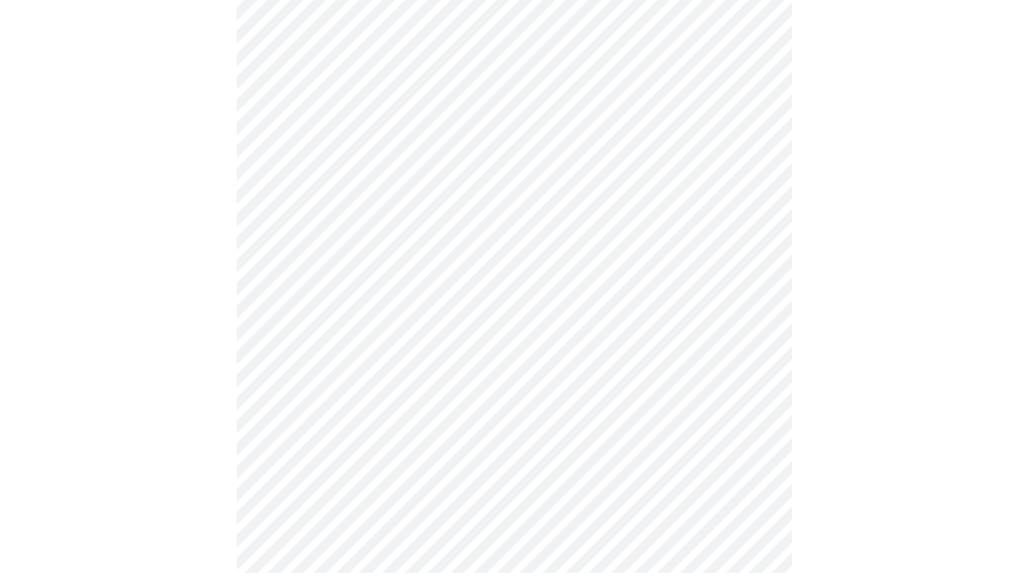
scroll to position [0, 0]
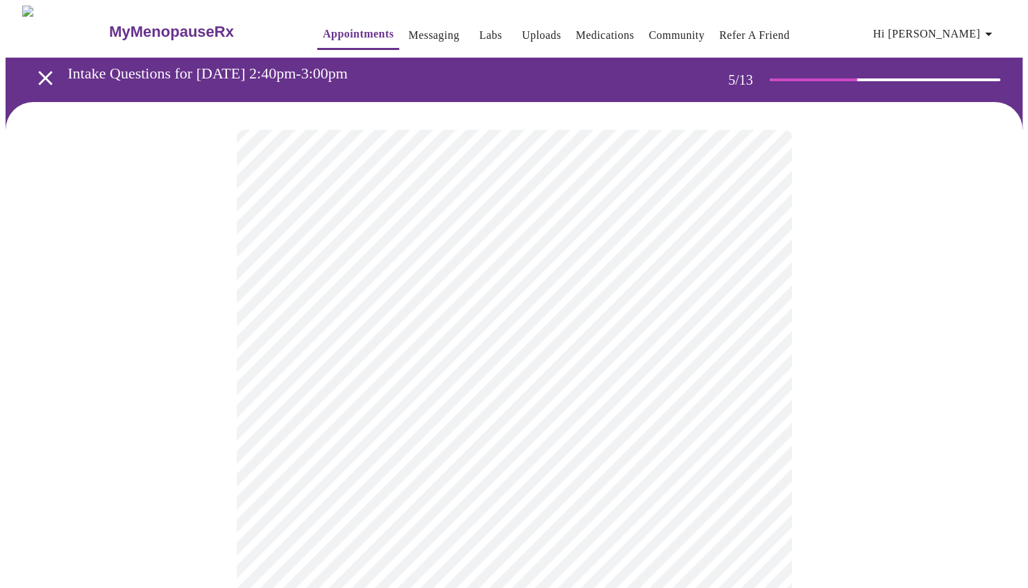
click at [518, 366] on body "MyMenopauseRx Appointments Messaging Labs Uploads Medications Community Refer a…" at bounding box center [514, 568] width 1017 height 1124
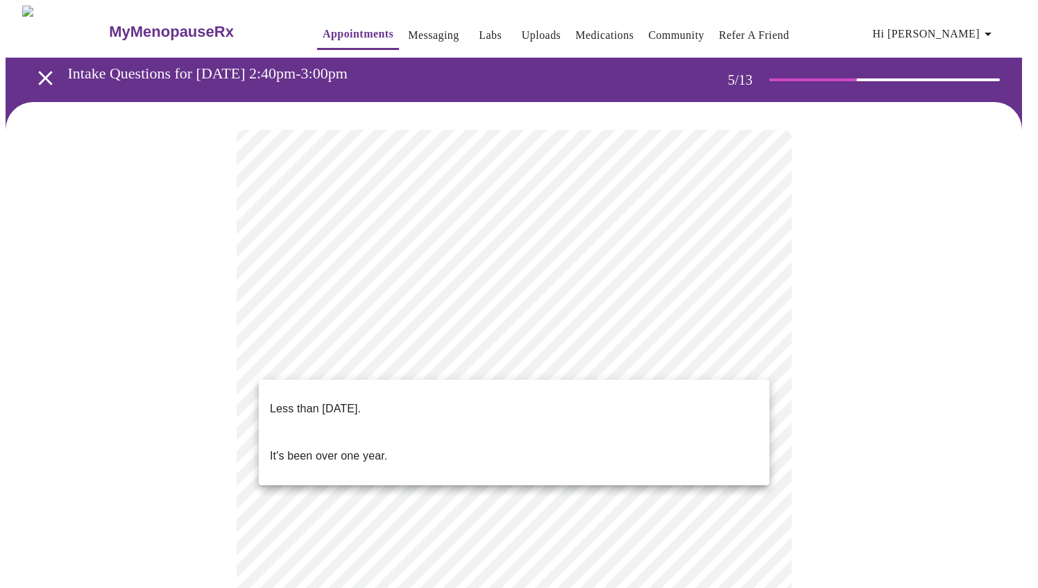
click at [434, 408] on li "Less than [DATE]." at bounding box center [514, 408] width 511 height 47
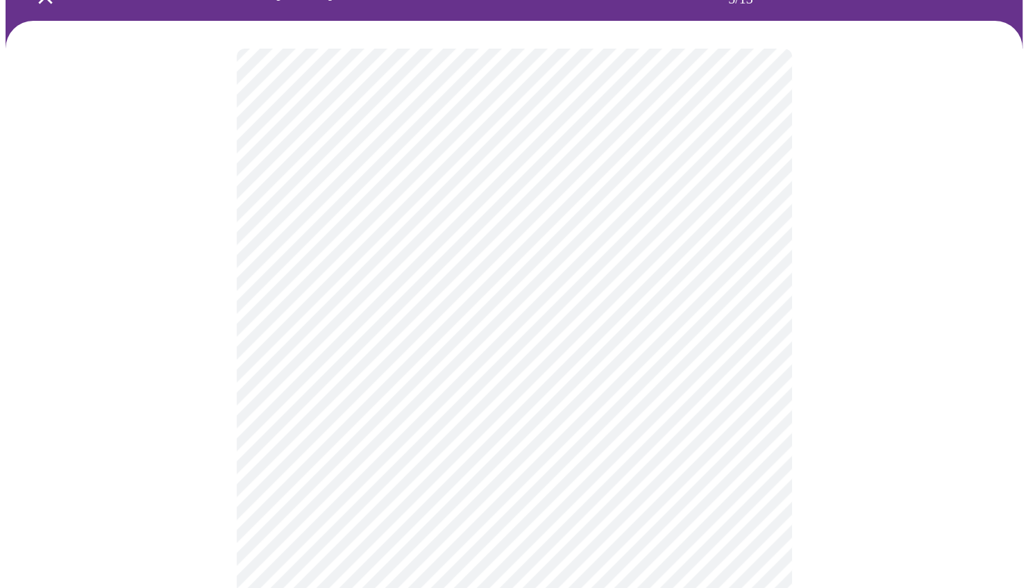
scroll to position [82, 0]
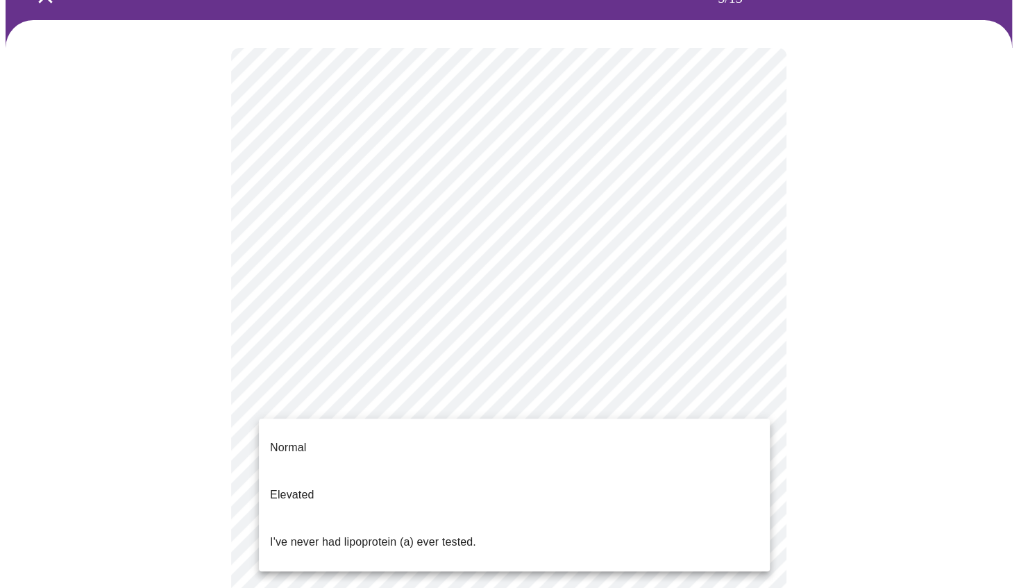
click at [447, 393] on body "MyMenopauseRx Appointments Messaging Labs Uploads Medications Community Refer a…" at bounding box center [514, 482] width 1017 height 1116
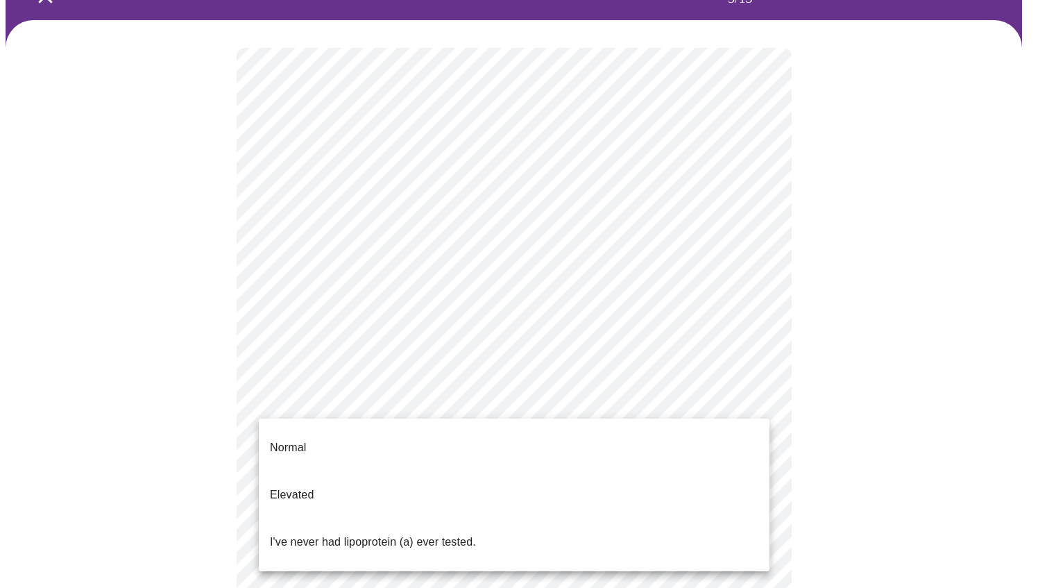
click at [351, 435] on li "Normal" at bounding box center [514, 447] width 511 height 47
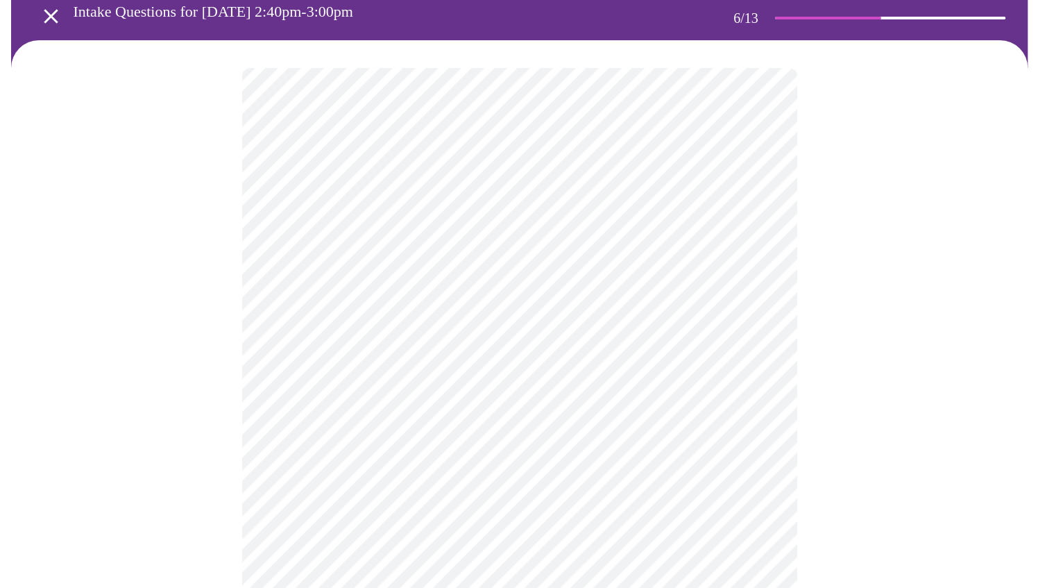
scroll to position [35, 0]
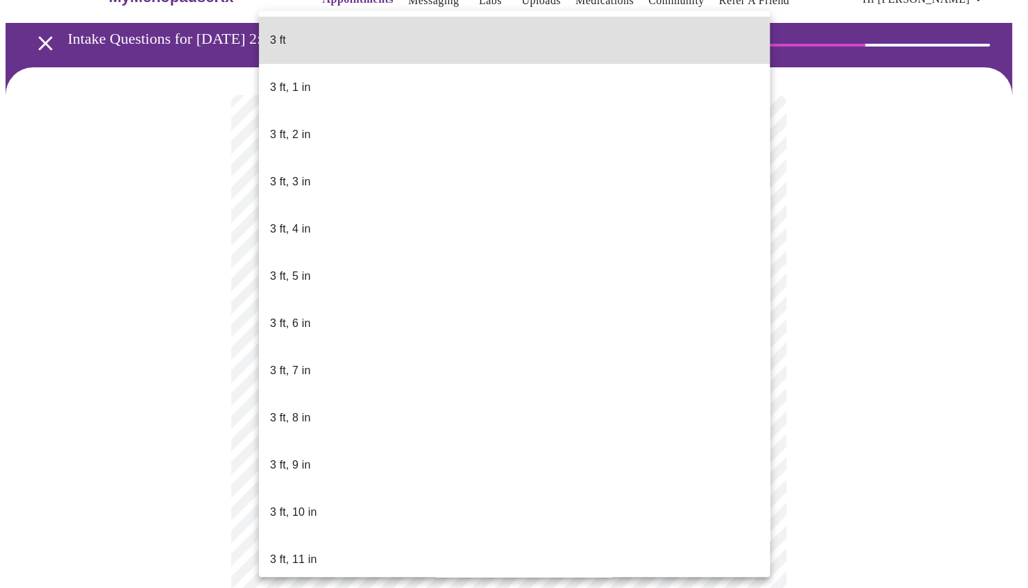
click at [409, 353] on body "MyMenopauseRx Appointments Messaging Labs Uploads Medications Community Refer a…" at bounding box center [514, 341] width 1017 height 740
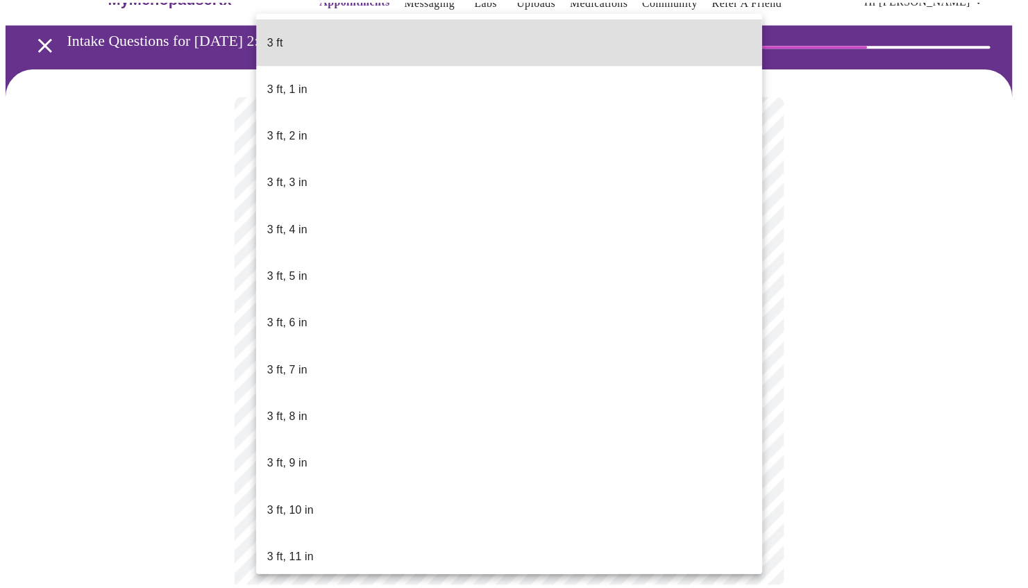
scroll to position [607, 0]
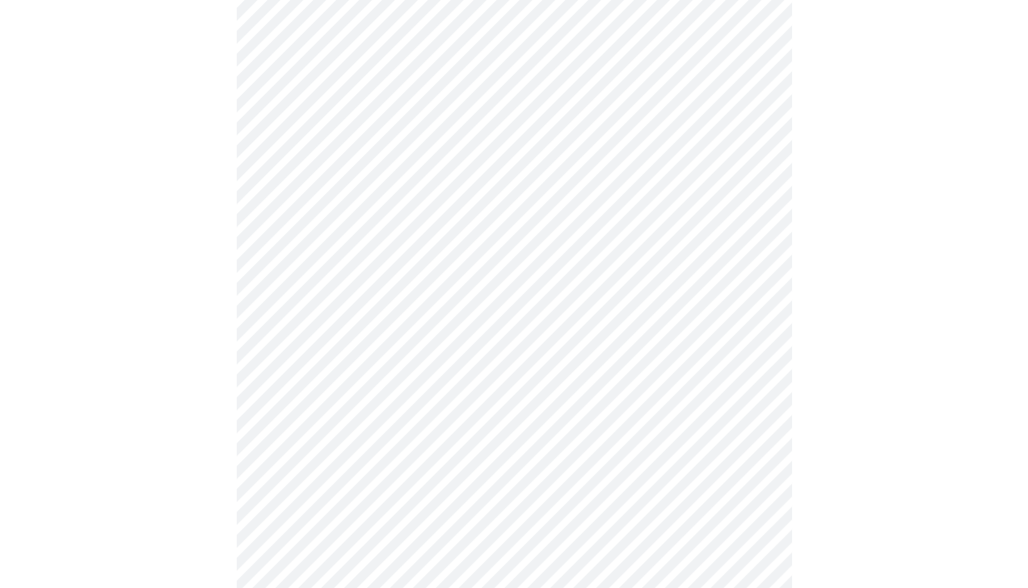
scroll to position [3539, 0]
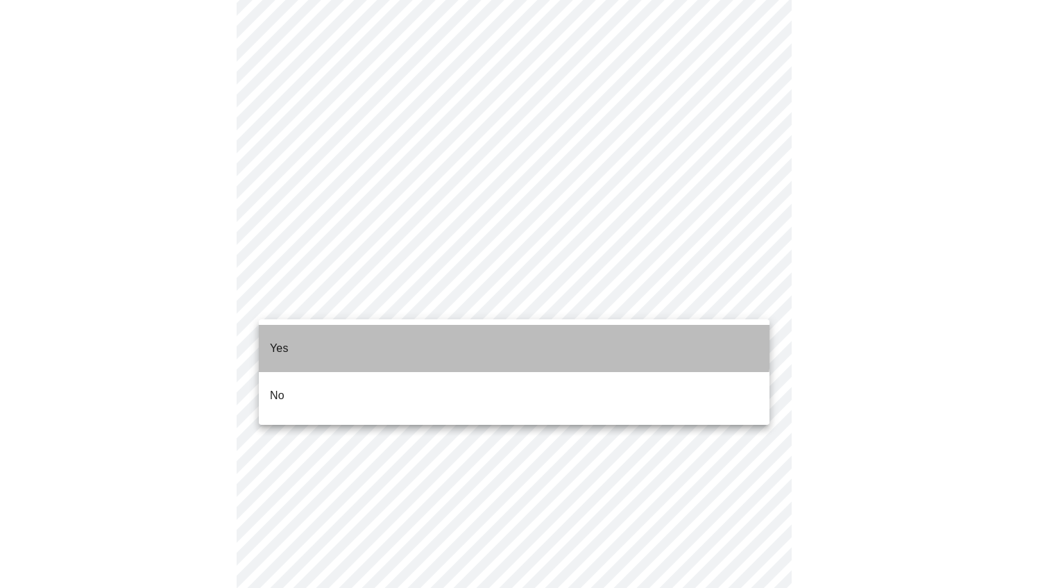
click at [393, 336] on li "Yes" at bounding box center [514, 348] width 511 height 47
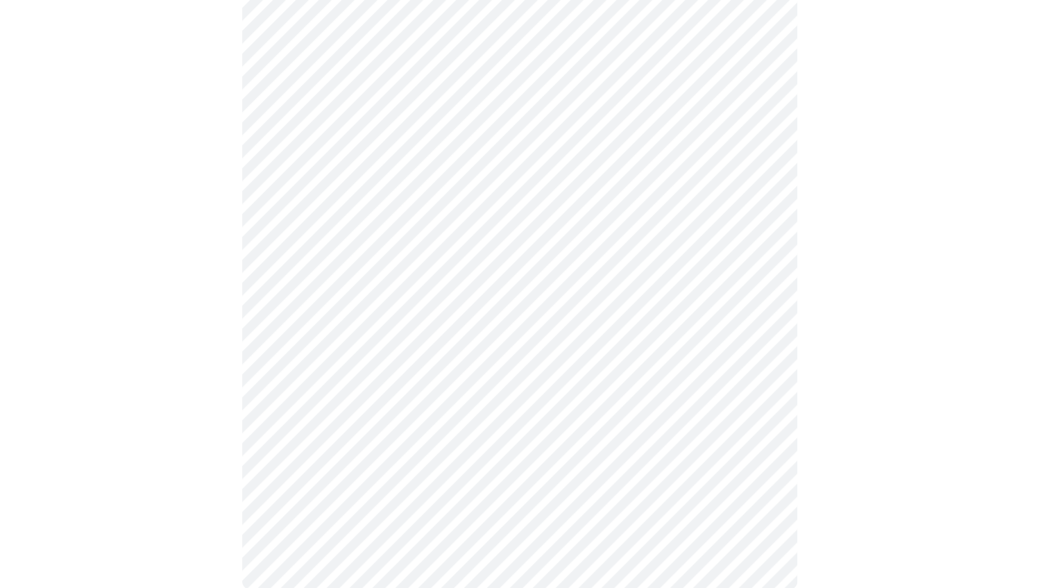
scroll to position [763, 0]
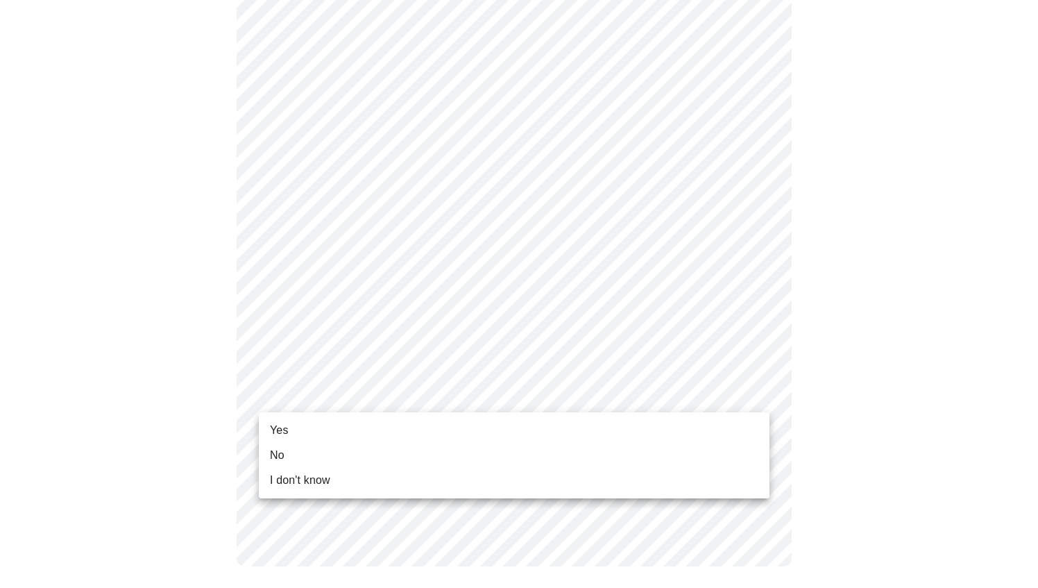
click at [305, 437] on li "Yes" at bounding box center [514, 430] width 511 height 25
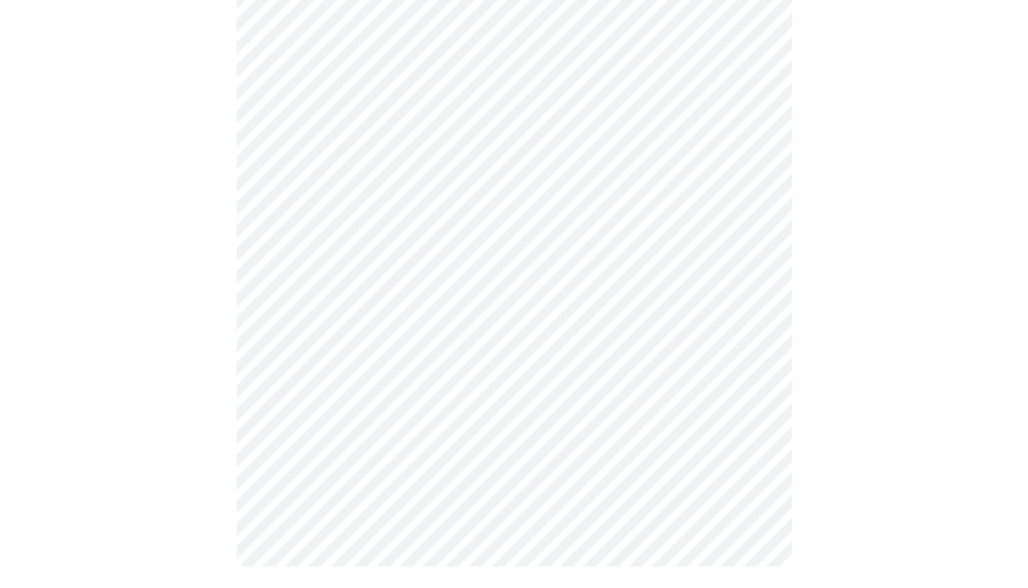
scroll to position [0, 0]
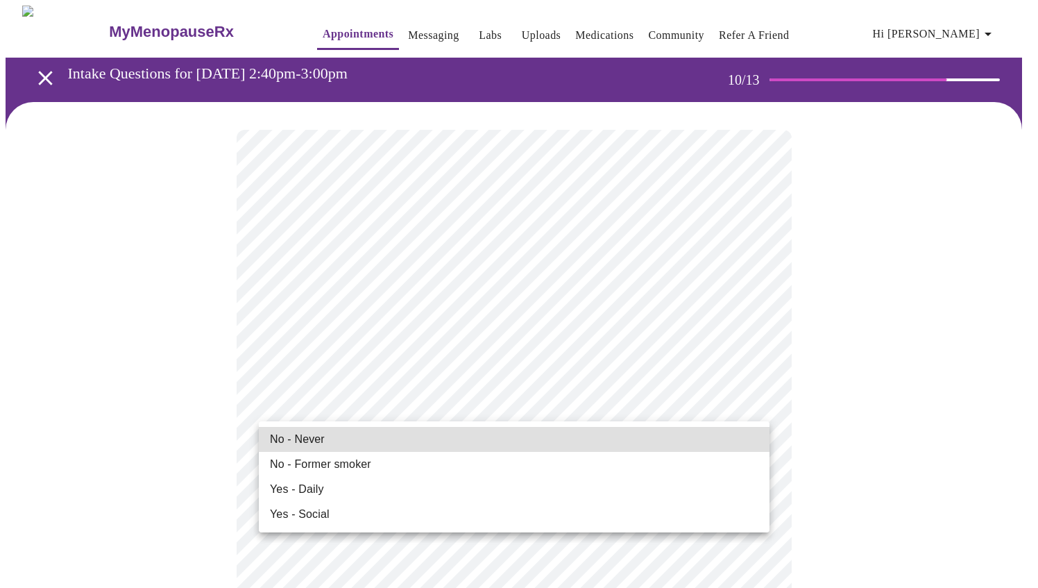
click at [322, 448] on li "No - Never" at bounding box center [514, 439] width 511 height 25
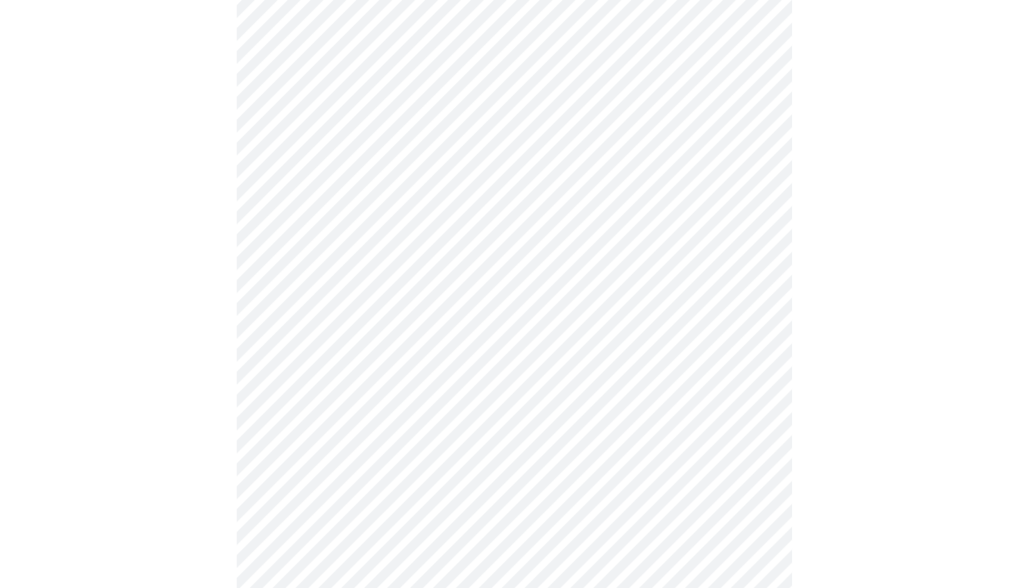
scroll to position [1087, 0]
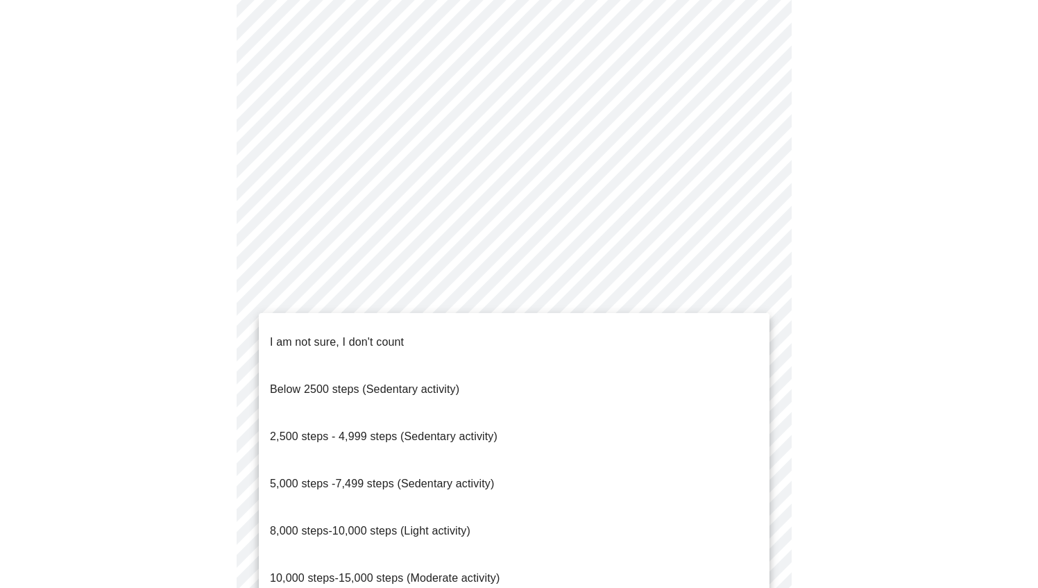
click at [431, 570] on p "10,000 steps-15,000 steps (Moderate activity)" at bounding box center [385, 578] width 230 height 17
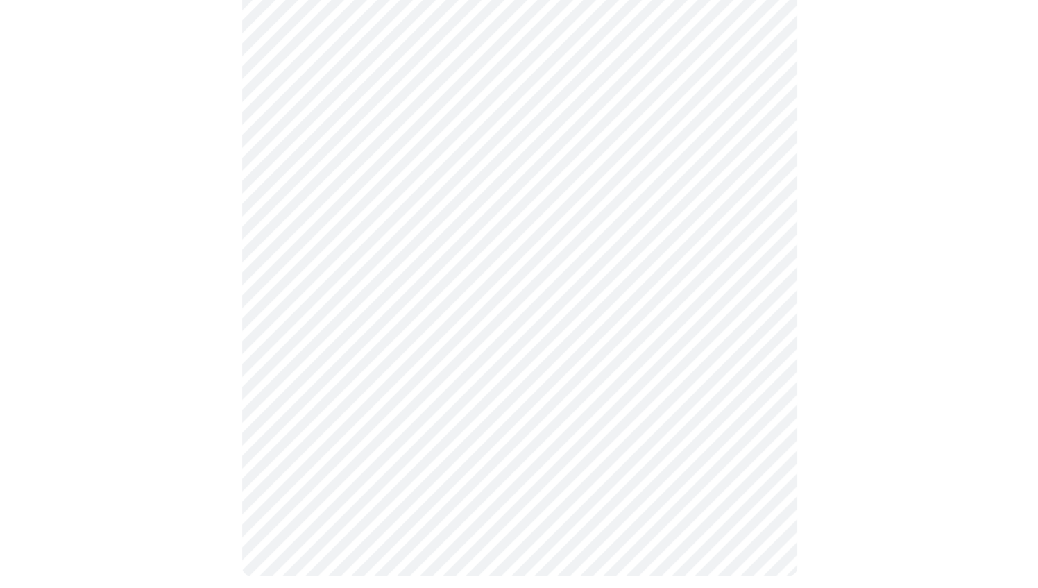
scroll to position [1218, 0]
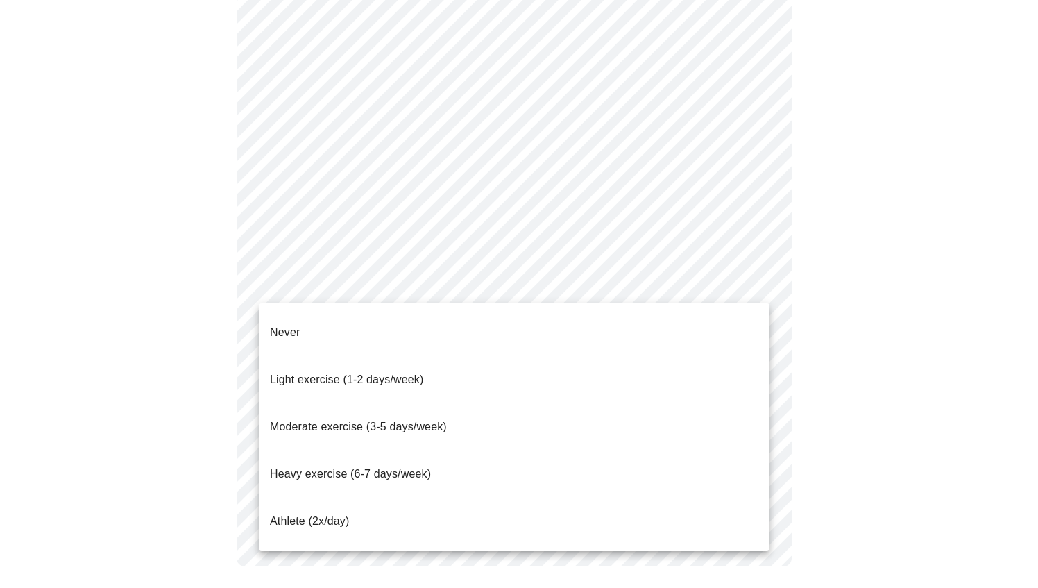
click at [402, 421] on span "Moderate exercise (3-5 days/week)" at bounding box center [358, 427] width 177 height 12
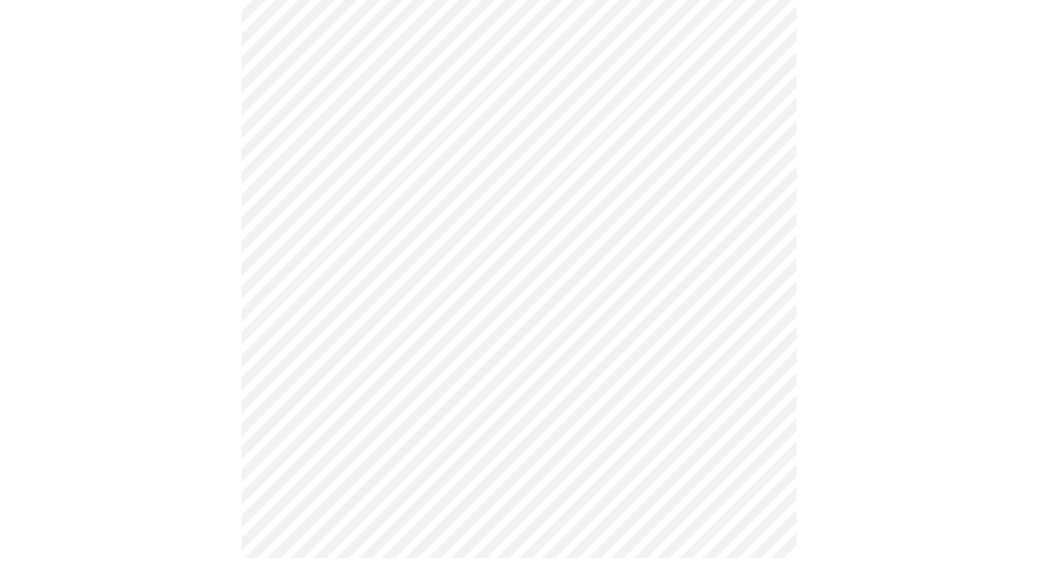
scroll to position [1210, 0]
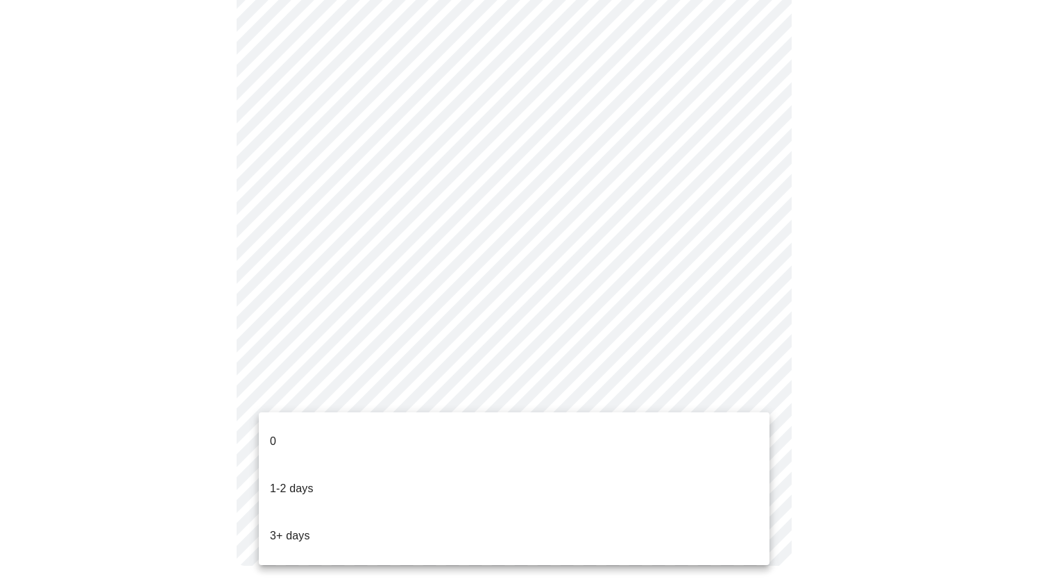
click at [357, 512] on li "3+ days" at bounding box center [514, 535] width 511 height 47
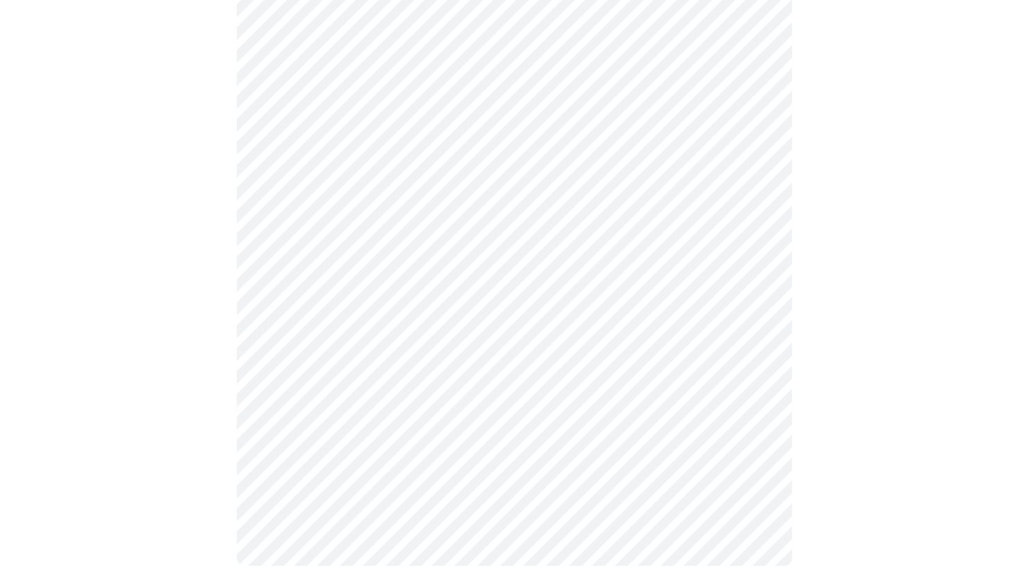
scroll to position [0, 0]
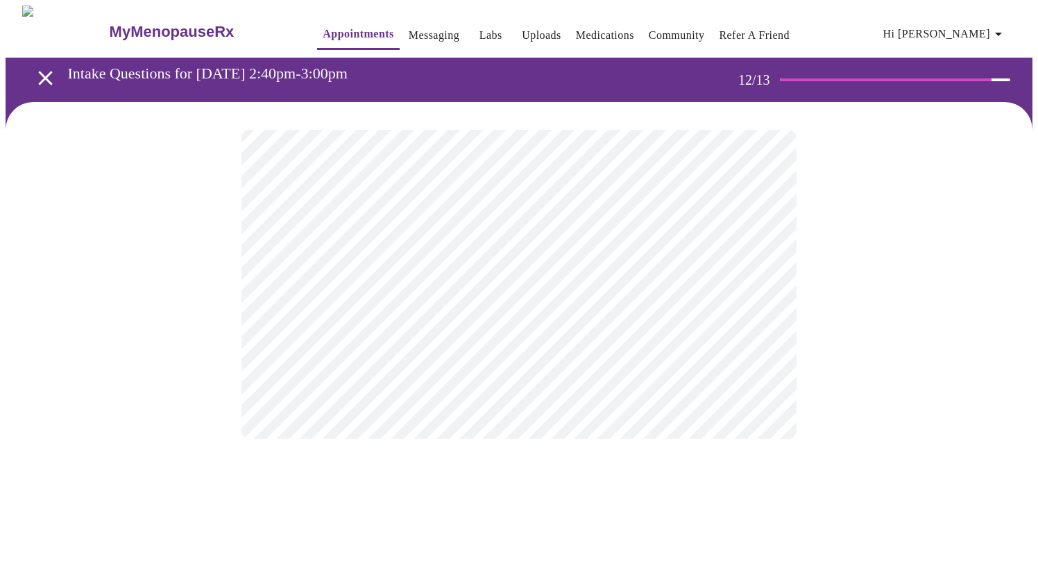
click at [679, 277] on body "MyMenopauseRx Appointments Messaging Labs Uploads Medications Community Refer a…" at bounding box center [519, 236] width 1027 height 461
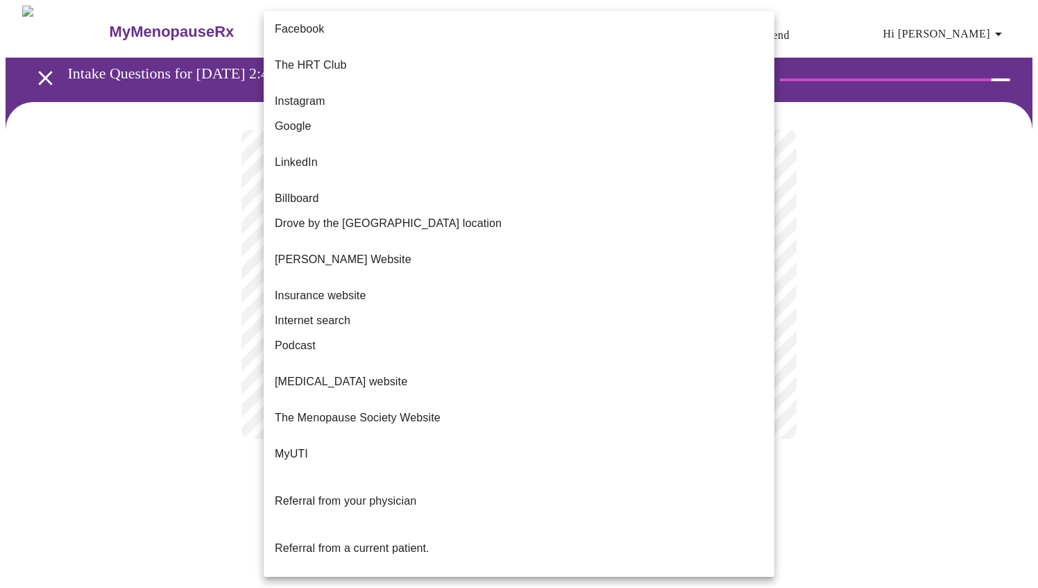
click at [393, 114] on li "Google" at bounding box center [519, 126] width 511 height 25
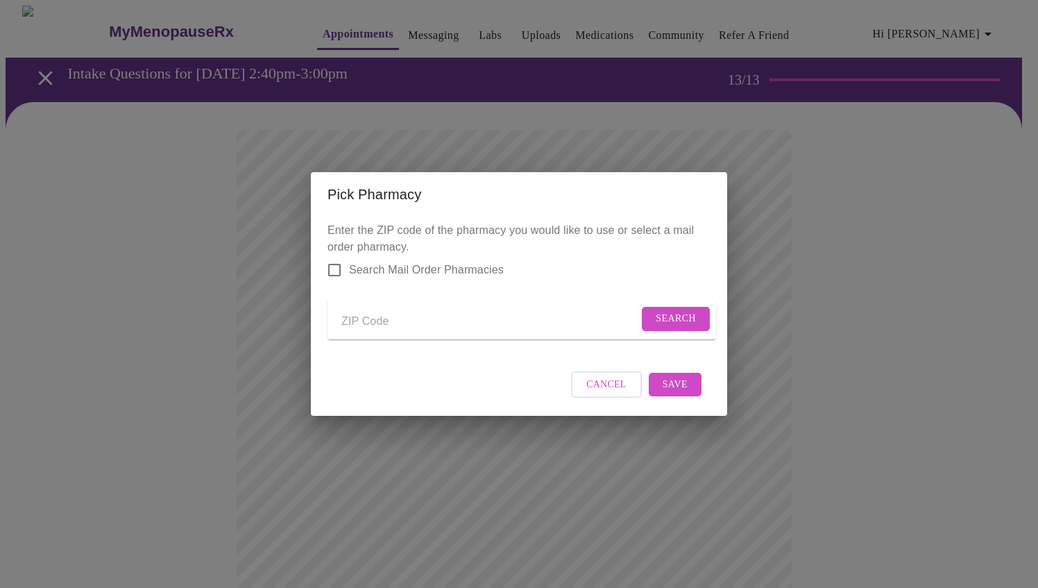
click at [394, 323] on input "Send a message to your care team" at bounding box center [489, 321] width 297 height 22
type input "60177"
click at [674, 312] on span "Search" at bounding box center [676, 318] width 40 height 17
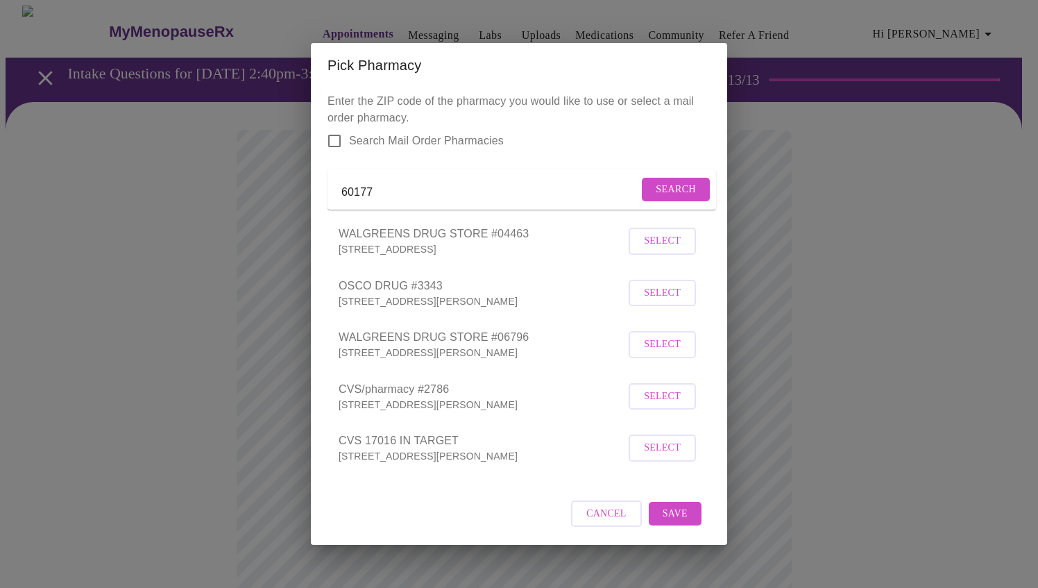
click at [654, 353] on span "Select" at bounding box center [662, 344] width 37 height 17
click at [675, 521] on span "Save" at bounding box center [675, 513] width 25 height 17
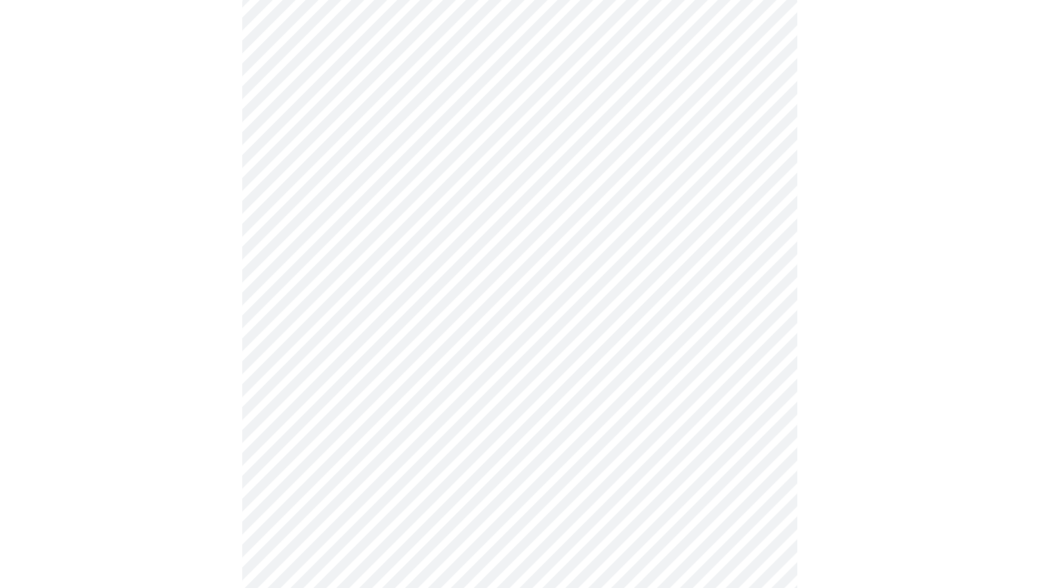
scroll to position [136, 0]
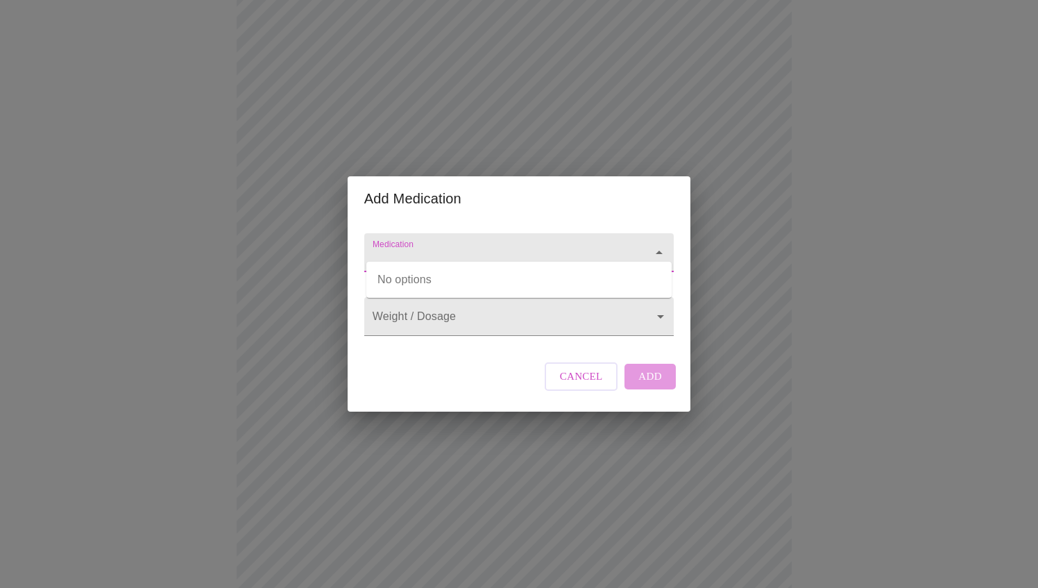
click at [543, 246] on input "Medication" at bounding box center [499, 259] width 259 height 26
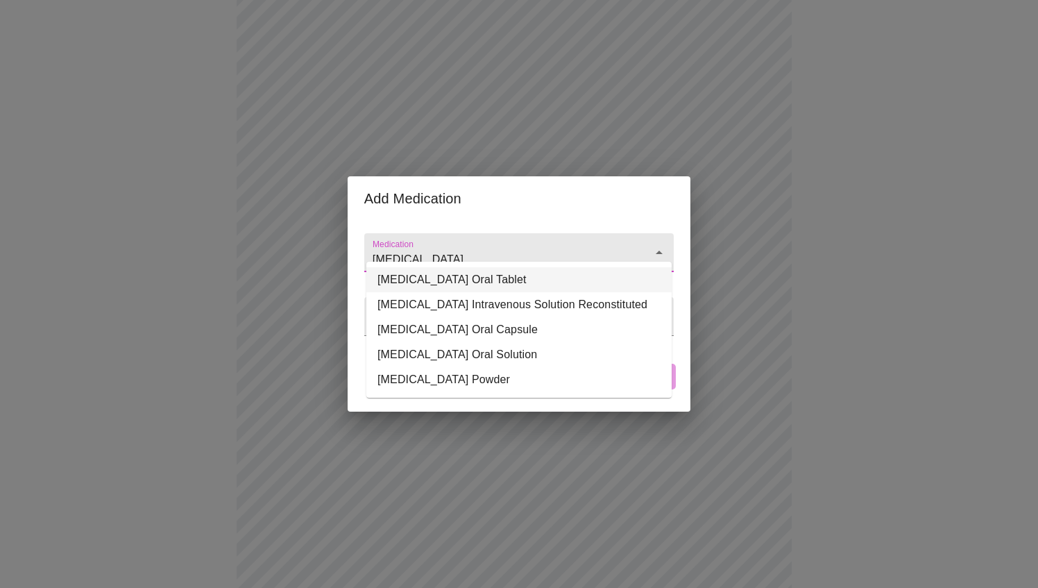
click at [549, 275] on li "[MEDICAL_DATA] Oral Tablet" at bounding box center [518, 279] width 305 height 25
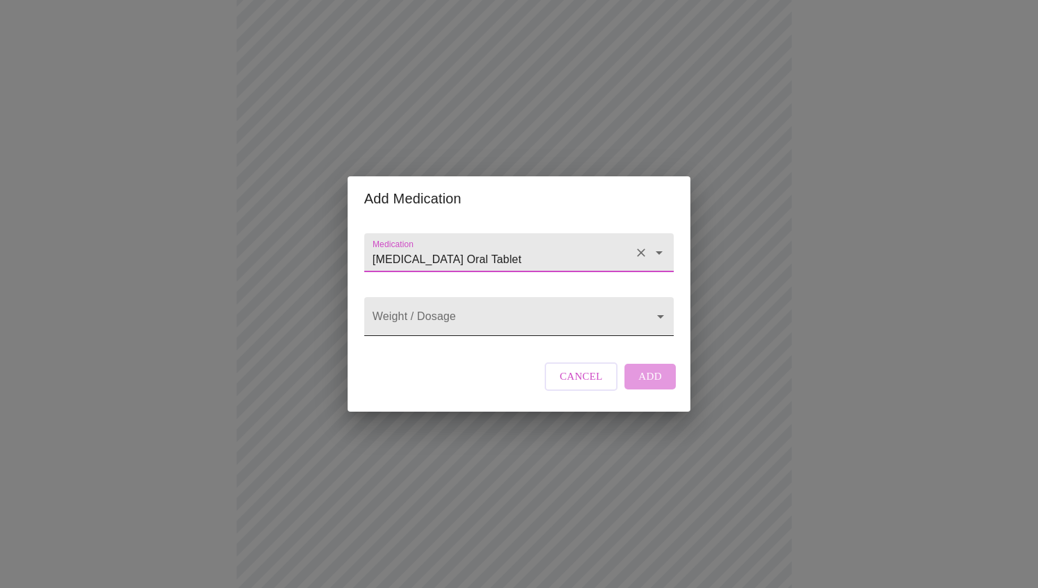
type input "[MEDICAL_DATA] Oral Tablet"
click at [520, 318] on body "MyMenopauseRx Appointments Messaging Labs Uploads Medications Community Refer a…" at bounding box center [519, 392] width 1027 height 1044
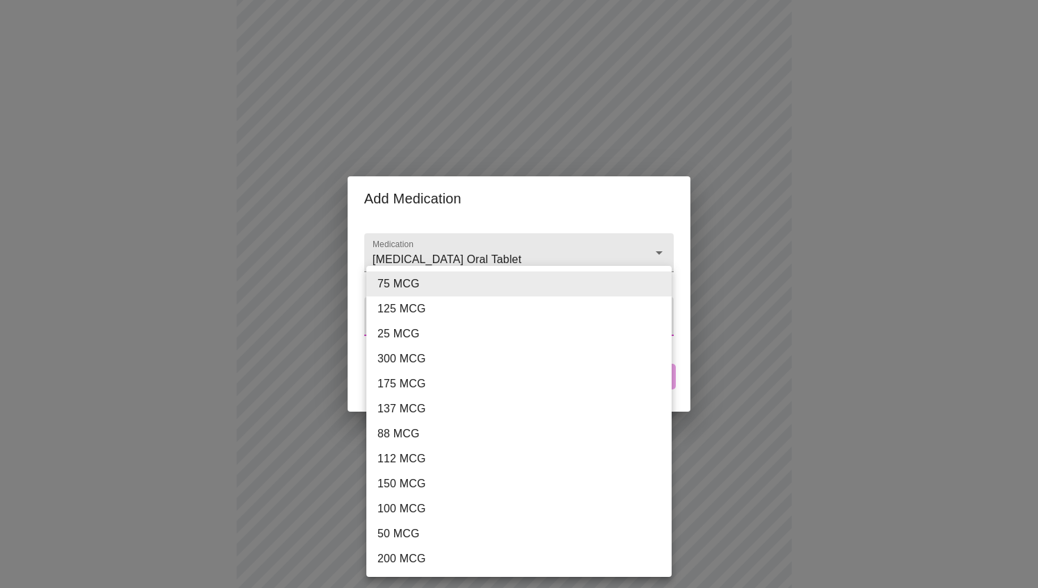
click at [425, 529] on li "50 MCG" at bounding box center [518, 533] width 305 height 25
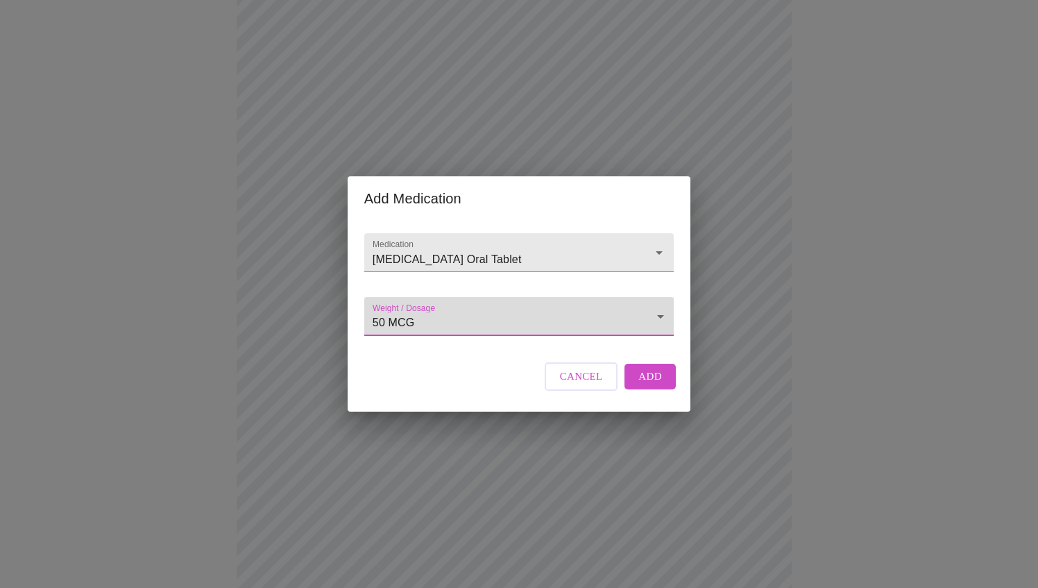
type input "50 MCG"
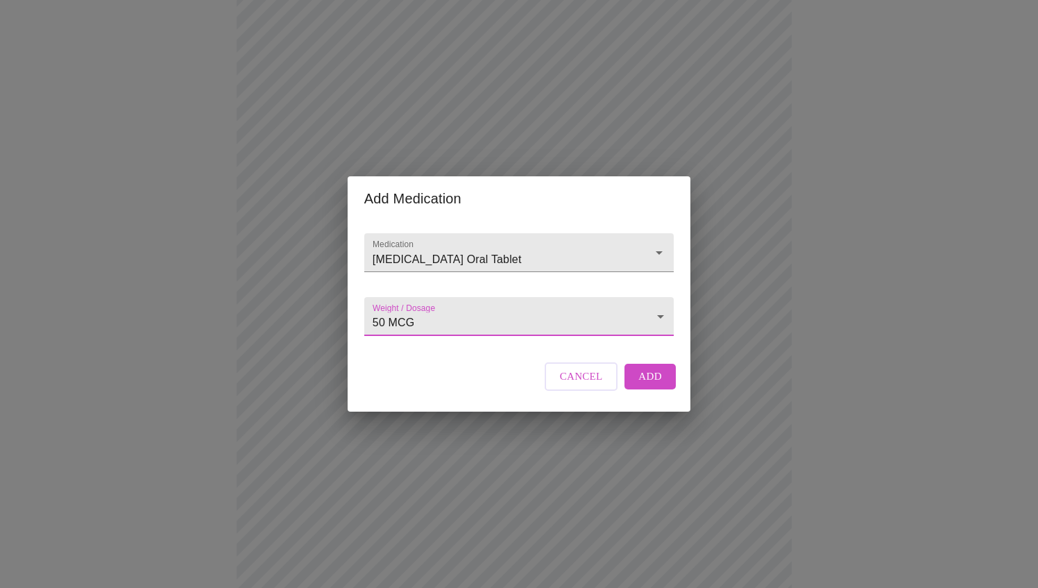
click at [662, 382] on button "Add" at bounding box center [650, 376] width 51 height 25
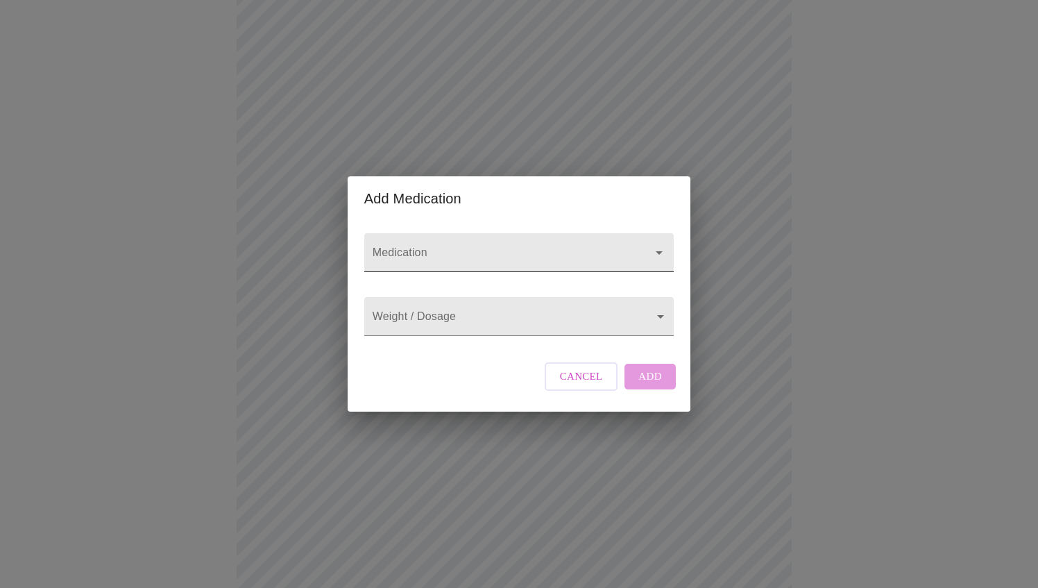
click at [471, 246] on input "Medication" at bounding box center [499, 259] width 259 height 26
click at [471, 246] on input "N" at bounding box center [499, 259] width 259 height 26
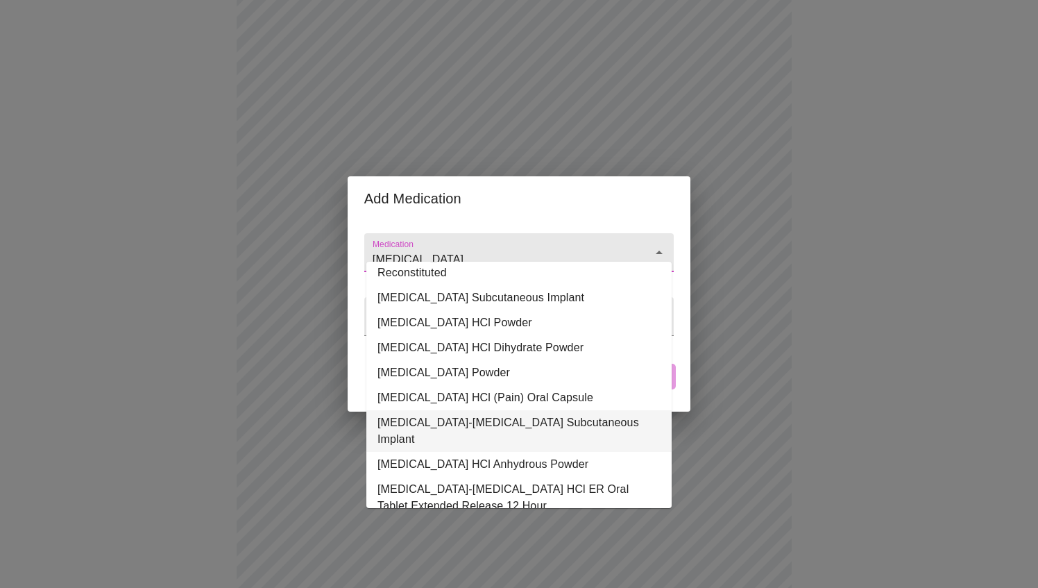
scroll to position [48, 0]
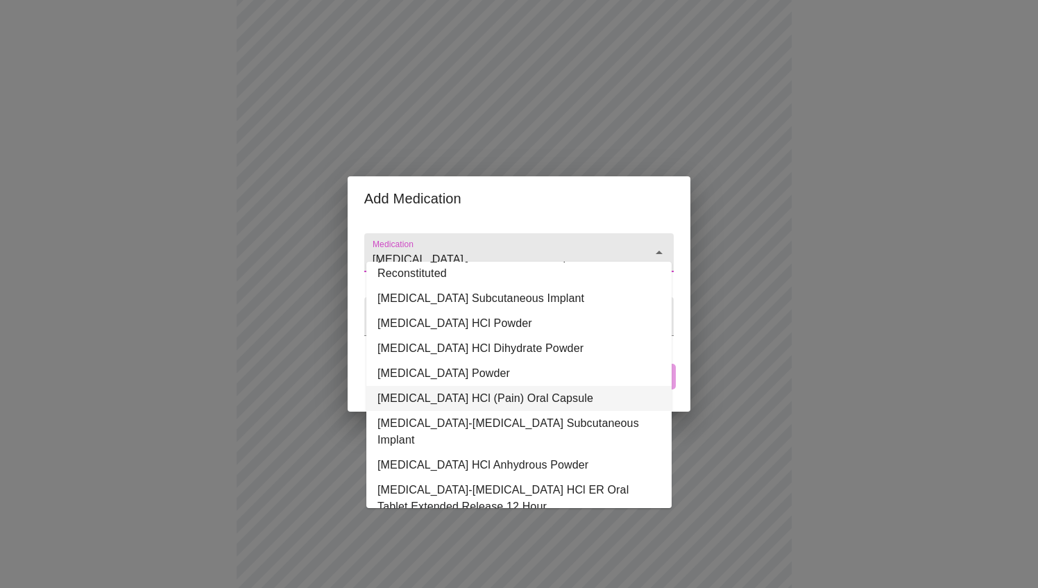
click at [536, 386] on li "[MEDICAL_DATA] HCl (Pain) Oral Capsule" at bounding box center [518, 398] width 305 height 25
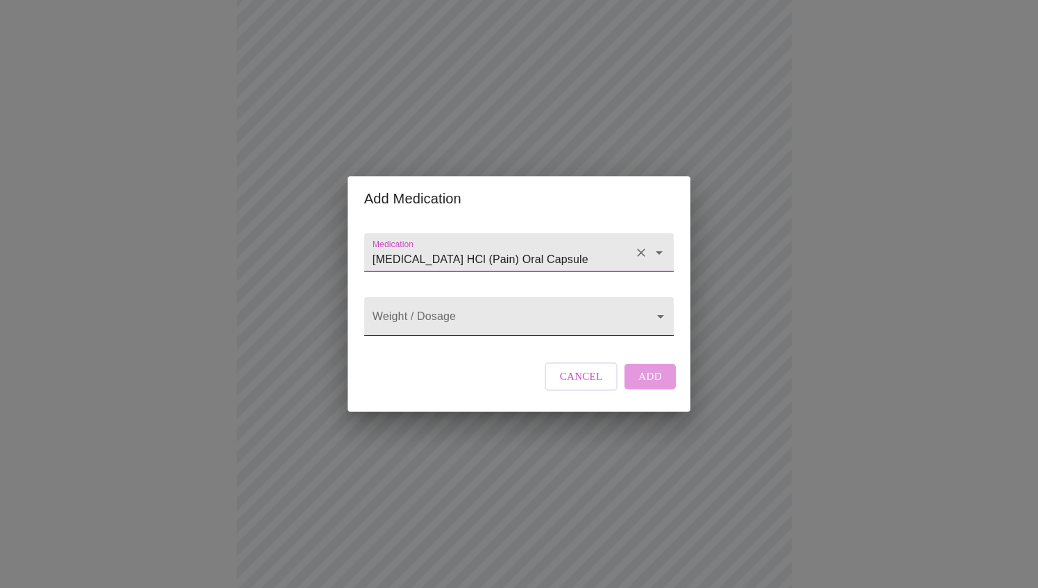
type input "[MEDICAL_DATA] HCl (Pain) Oral Capsule"
click at [566, 317] on body "MyMenopauseRx Appointments Messaging Labs Uploads Medications Community Refer a…" at bounding box center [519, 407] width 1027 height 1074
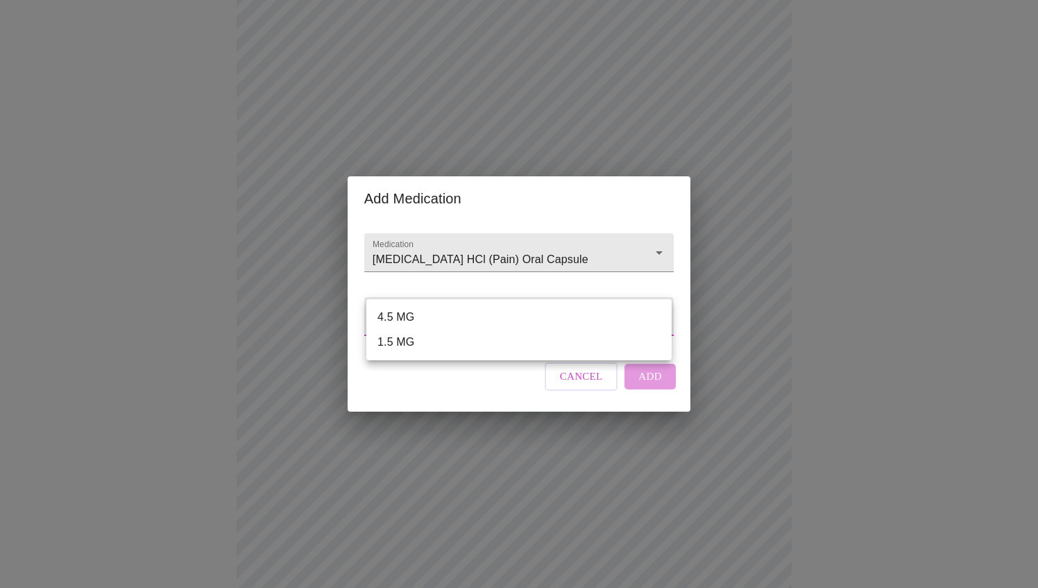
click at [514, 307] on li "4.5 MG" at bounding box center [518, 317] width 305 height 25
type input "4.5 MG"
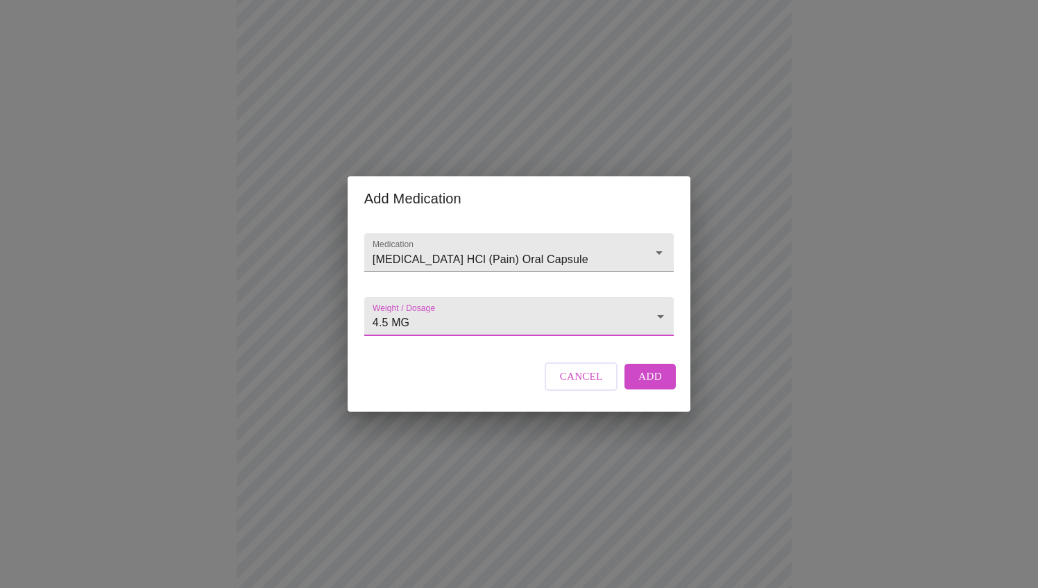
click at [656, 384] on span "Add" at bounding box center [650, 376] width 24 height 18
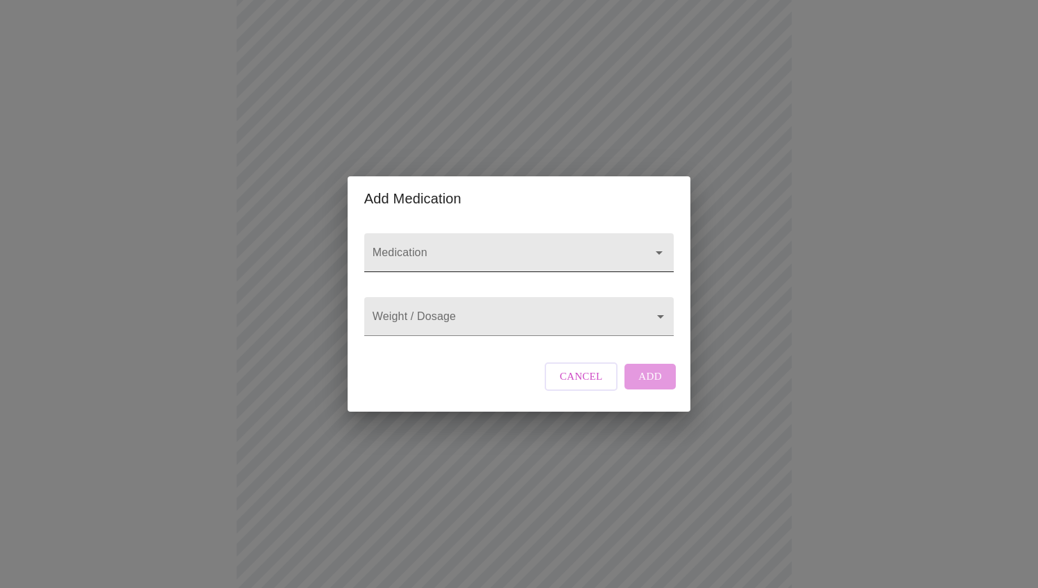
click at [471, 246] on input "Medication" at bounding box center [499, 259] width 259 height 26
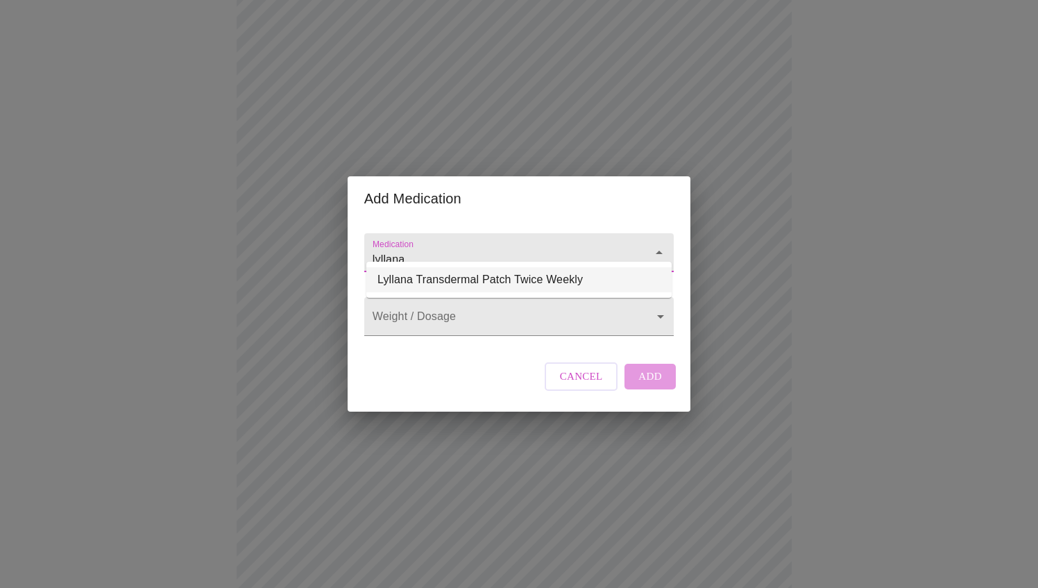
click at [484, 286] on li "Lyllana Transdermal Patch Twice Weekly" at bounding box center [518, 279] width 305 height 25
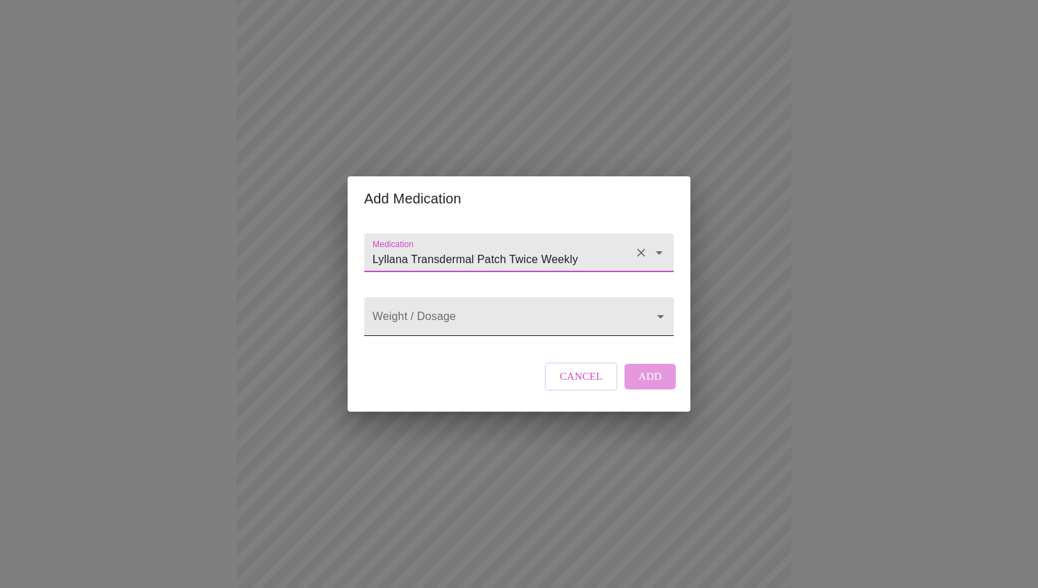
type input "Lyllana Transdermal Patch Twice Weekly"
click at [474, 316] on body "MyMenopauseRx Appointments Messaging Labs Uploads Medications Community Refer a…" at bounding box center [519, 433] width 1027 height 1126
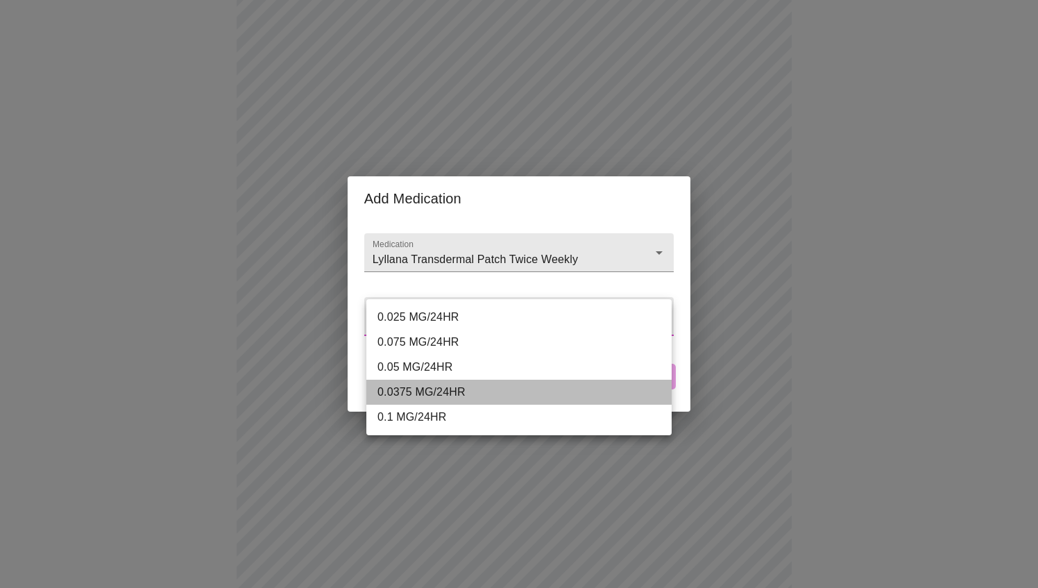
click at [451, 390] on li "0.0375 MG/24HR" at bounding box center [518, 392] width 305 height 25
type input "0.0375 MG/24HR"
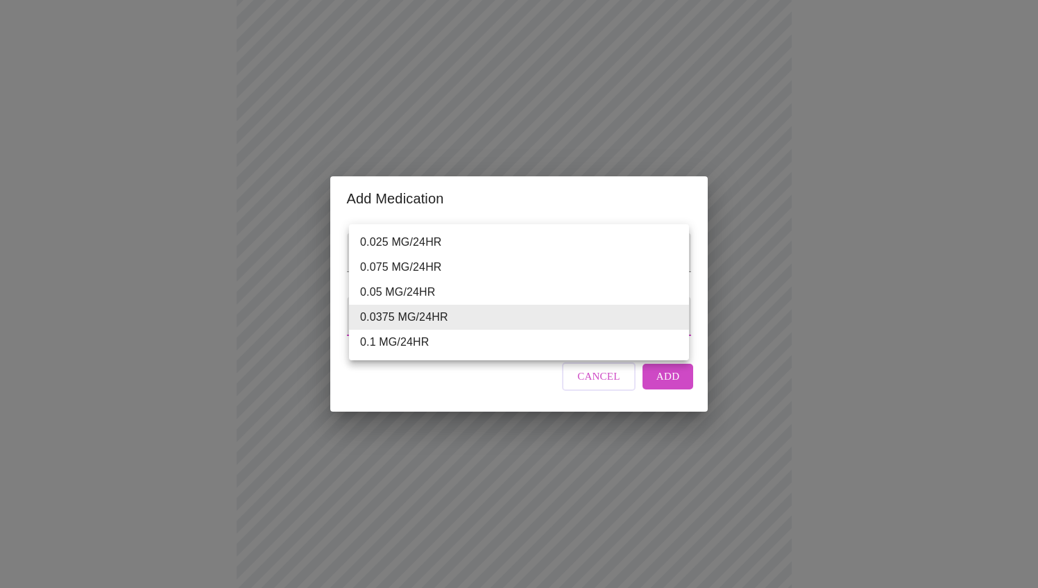
click at [627, 300] on body "MyMenopauseRx Appointments Messaging Labs Uploads Medications Community Refer a…" at bounding box center [519, 433] width 1027 height 1126
click at [656, 389] on div at bounding box center [519, 294] width 1038 height 588
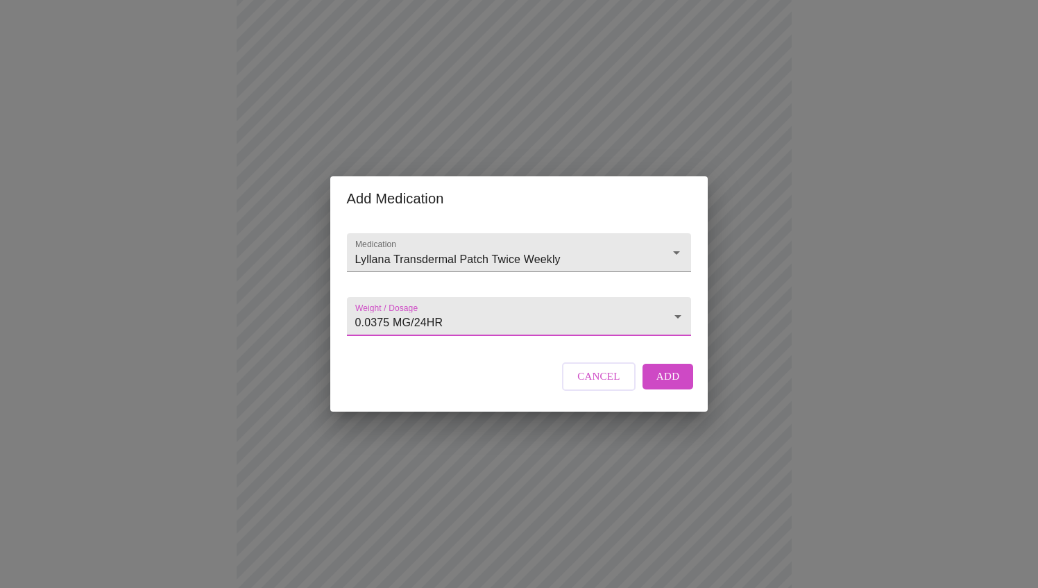
click at [659, 385] on span "Add" at bounding box center [668, 376] width 24 height 18
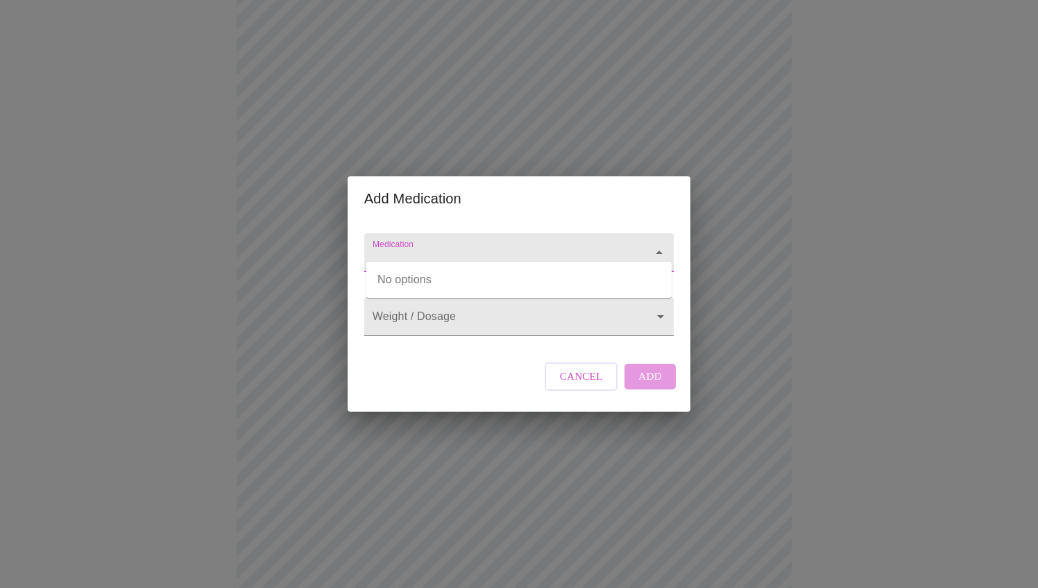
click at [504, 246] on input "Medication" at bounding box center [499, 259] width 259 height 26
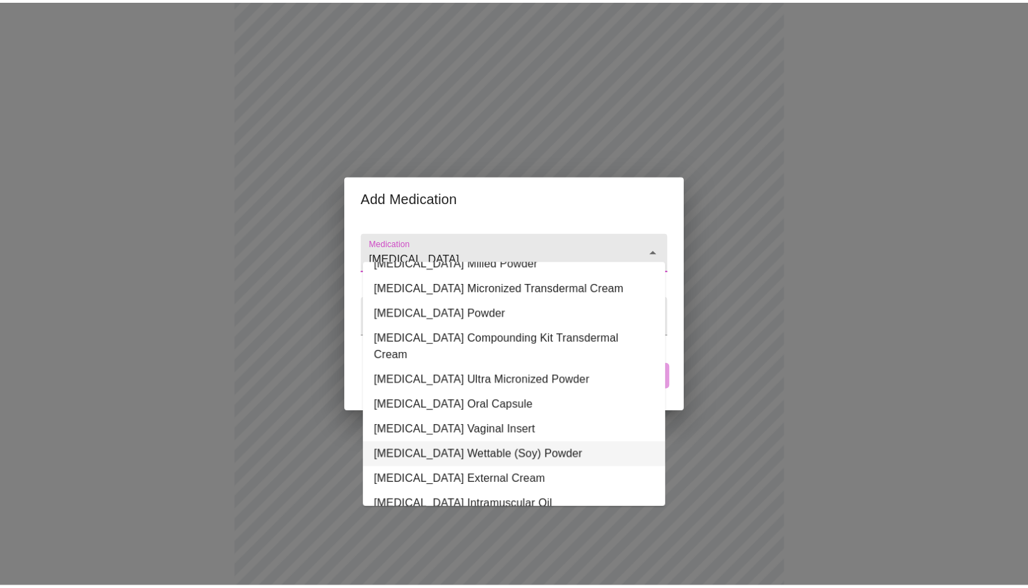
scroll to position [140, 0]
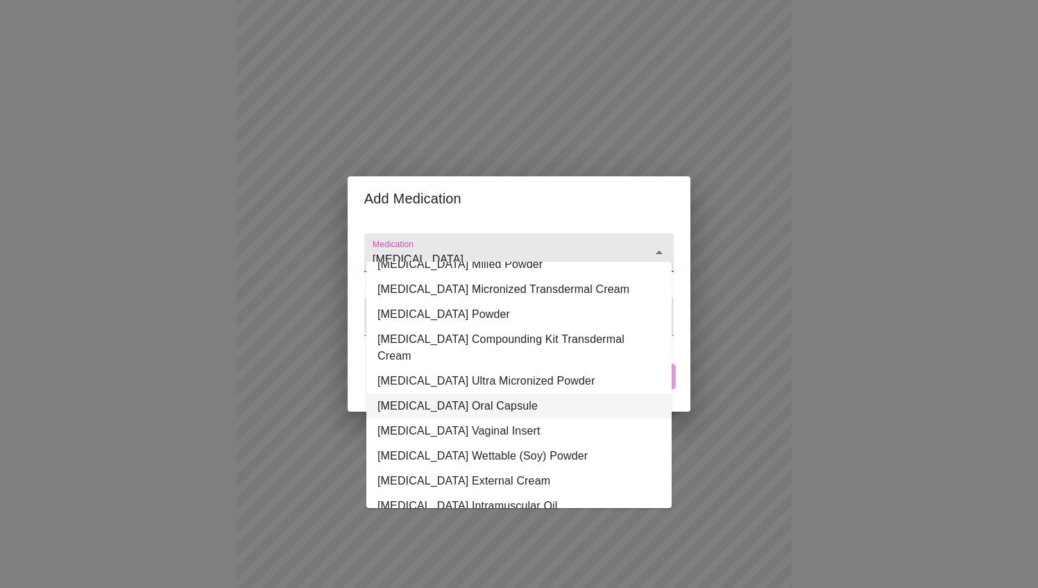
click at [532, 393] on li "[MEDICAL_DATA] Oral Capsule" at bounding box center [518, 405] width 305 height 25
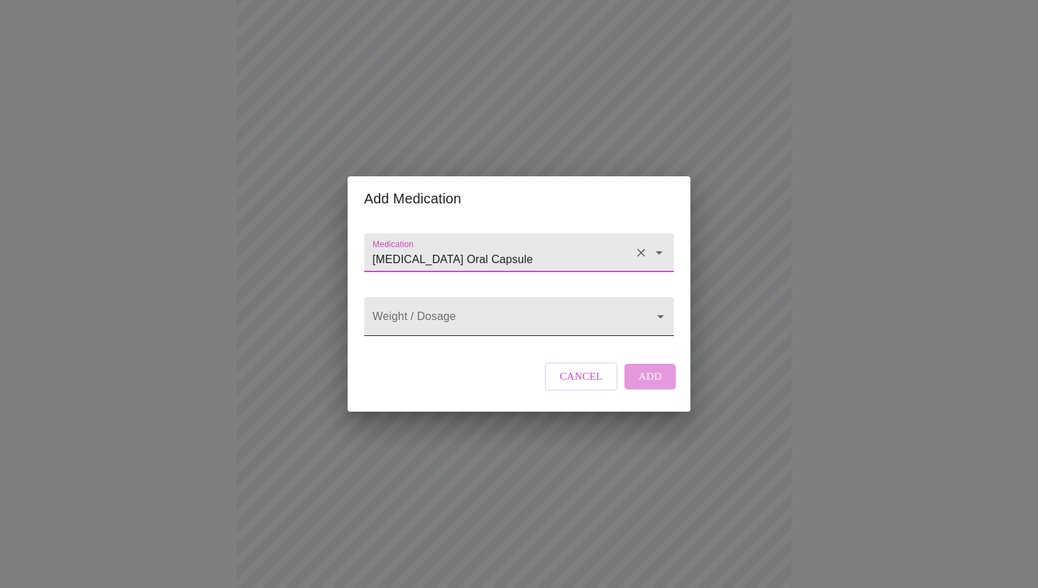
type input "[MEDICAL_DATA] Oral Capsule"
click at [552, 313] on body "MyMenopauseRx Appointments Messaging Labs Uploads Medications Community Refer a…" at bounding box center [519, 458] width 1027 height 1177
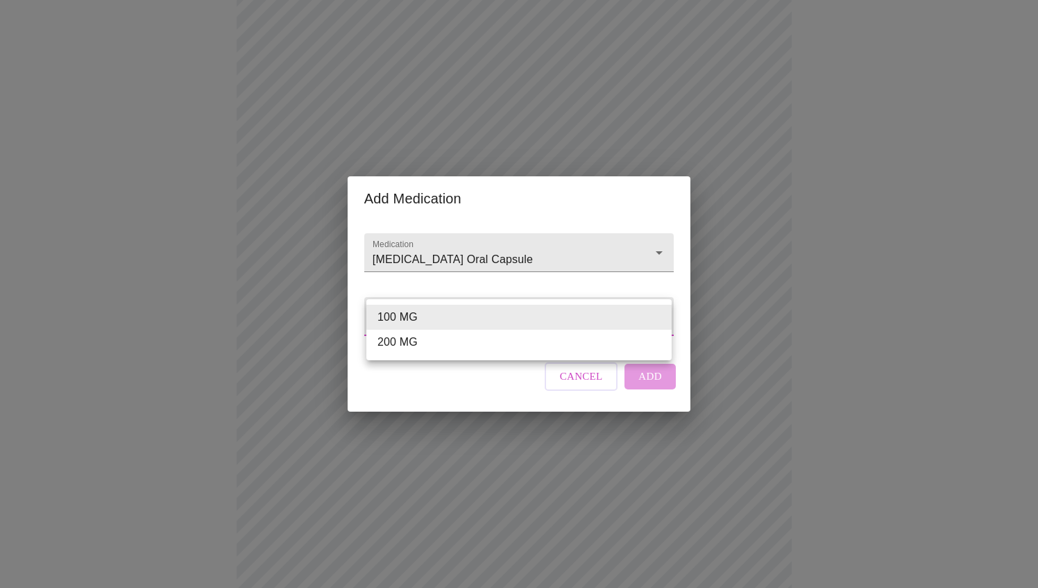
click at [509, 349] on li "200 MG" at bounding box center [518, 342] width 305 height 25
type input "200 MG"
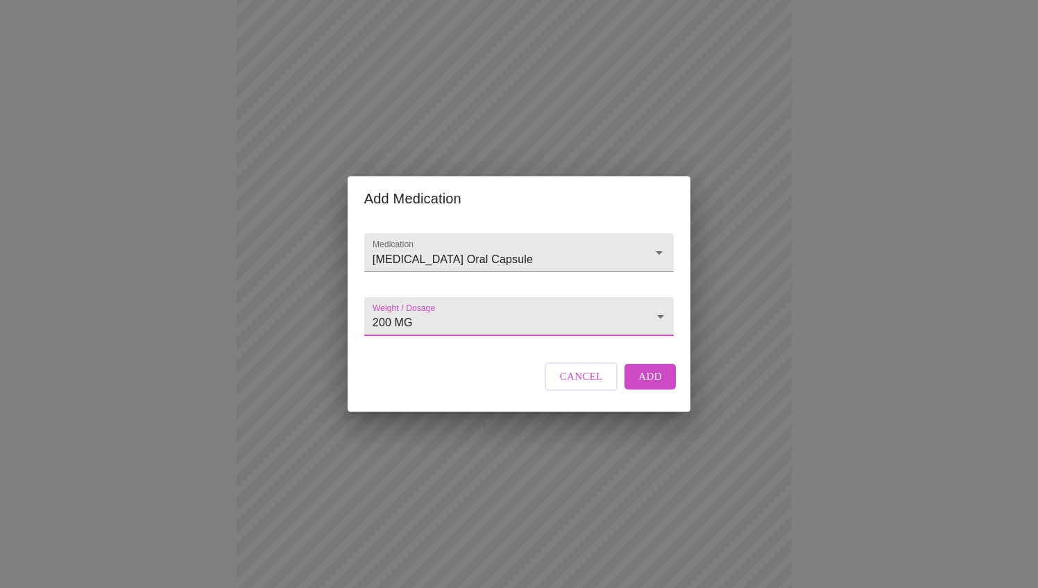
click at [648, 385] on span "Add" at bounding box center [650, 376] width 24 height 18
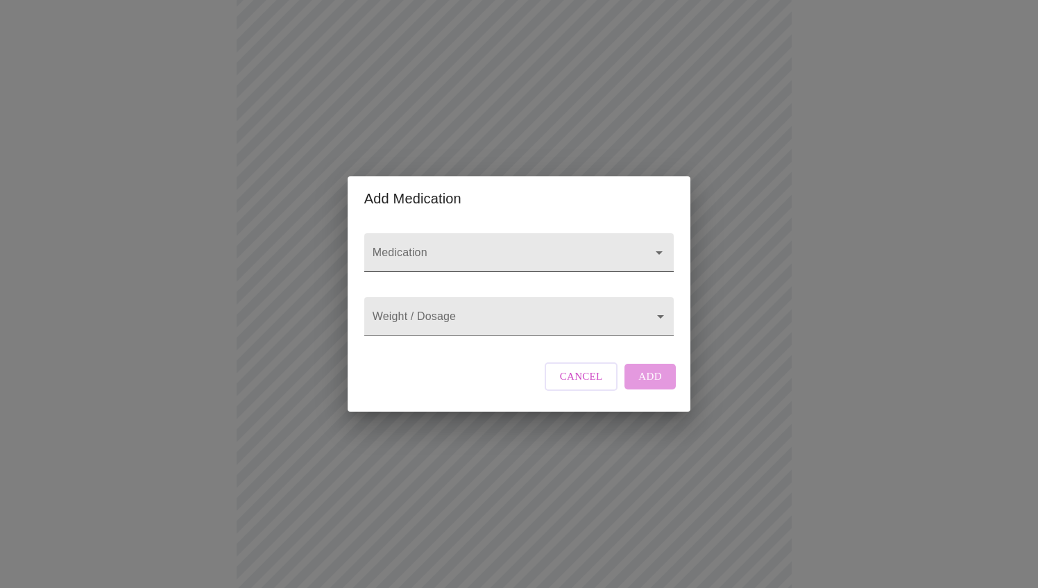
click at [456, 246] on input "Medication" at bounding box center [499, 259] width 259 height 26
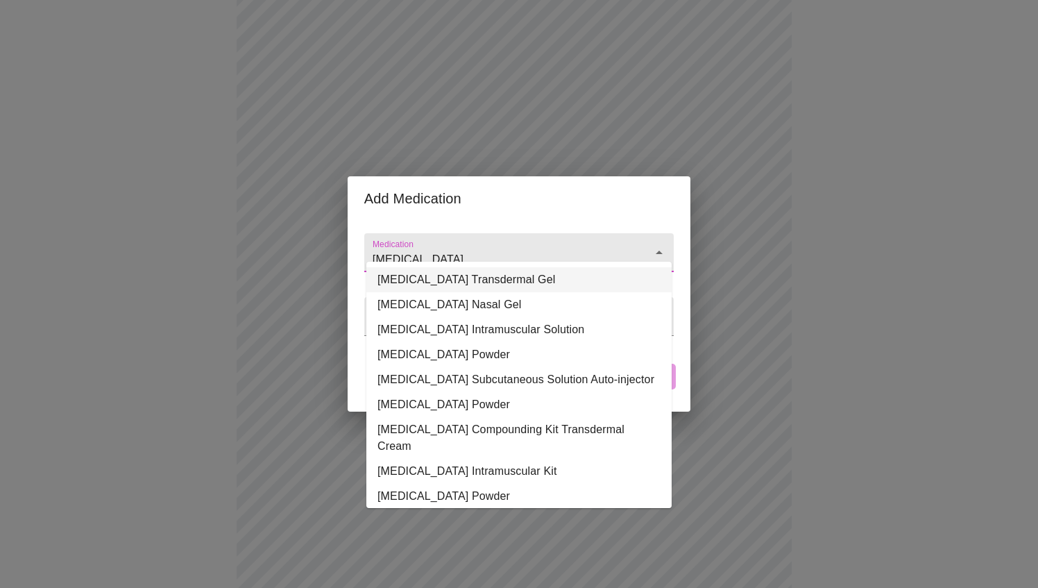
click at [484, 277] on li "[MEDICAL_DATA] Transdermal Gel" at bounding box center [518, 279] width 305 height 25
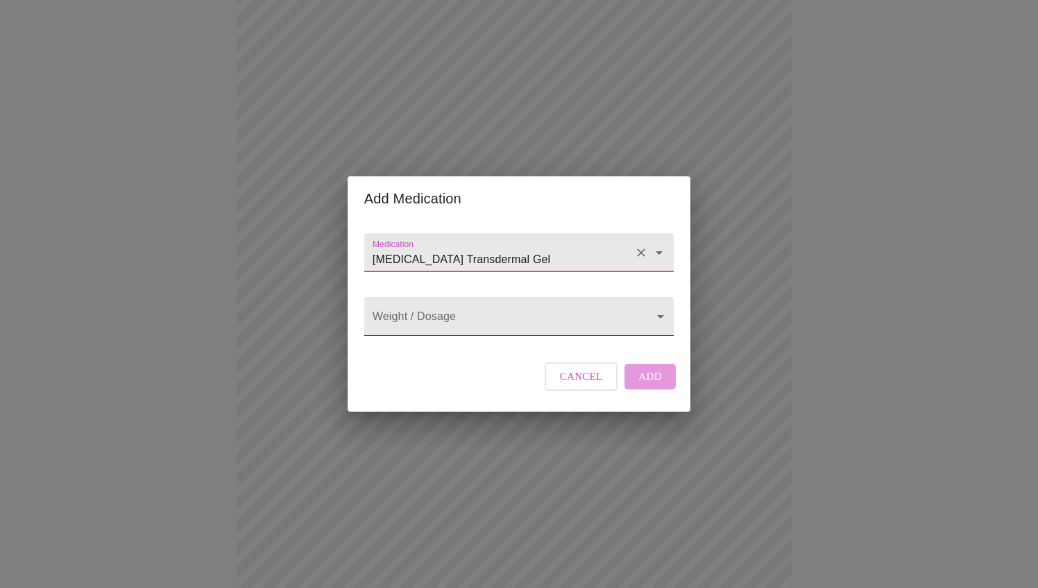
type input "[MEDICAL_DATA] Transdermal Gel"
click at [466, 312] on body "MyMenopauseRx Appointments Messaging Labs Uploads Medications Community Refer a…" at bounding box center [519, 484] width 1027 height 1228
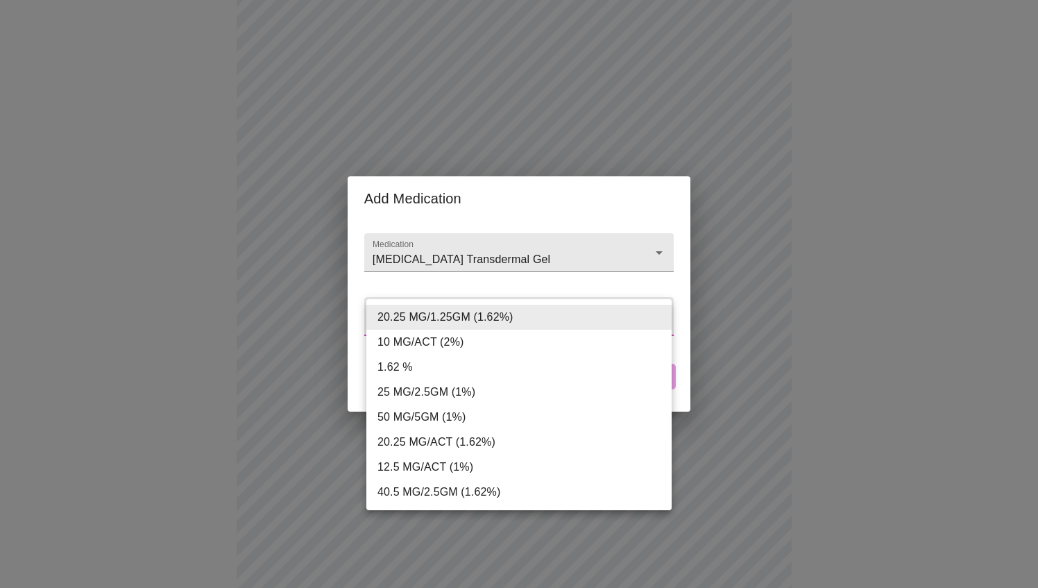
click at [473, 343] on li "10 MG/ACT (2%)" at bounding box center [518, 342] width 305 height 25
type input "10 MG/ACT (2%)"
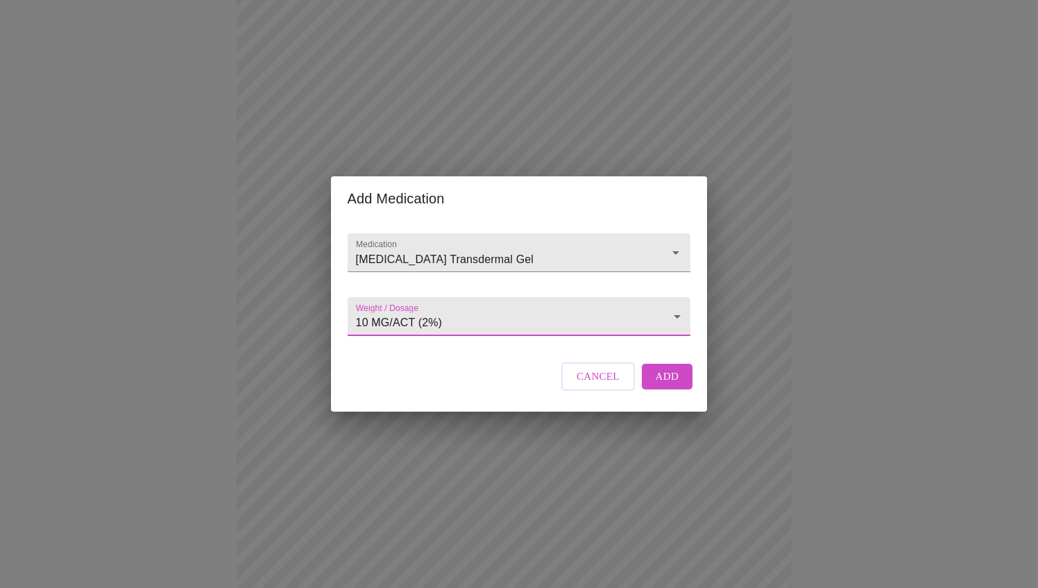
click at [677, 387] on button "Add" at bounding box center [667, 376] width 51 height 25
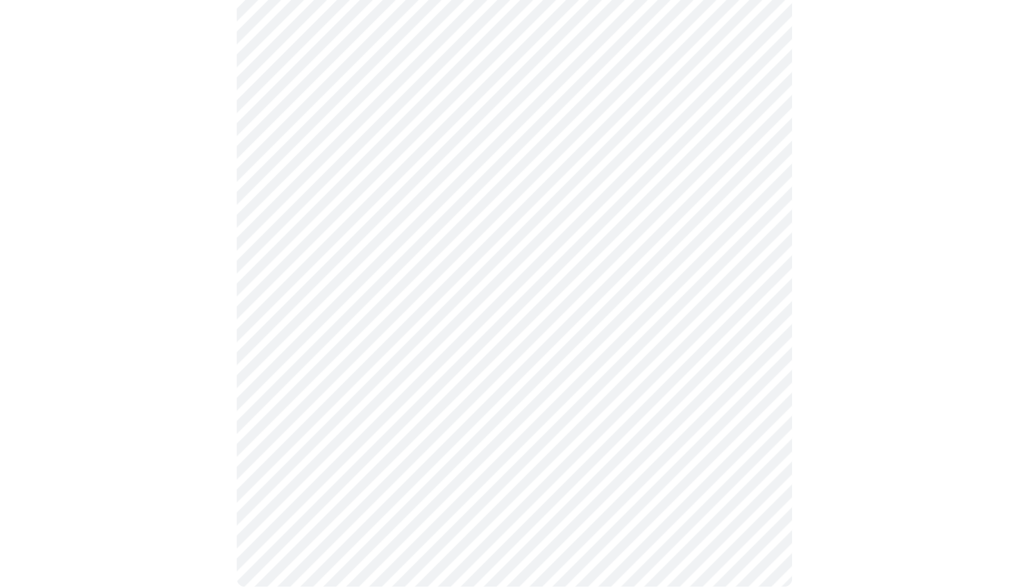
scroll to position [691, 0]
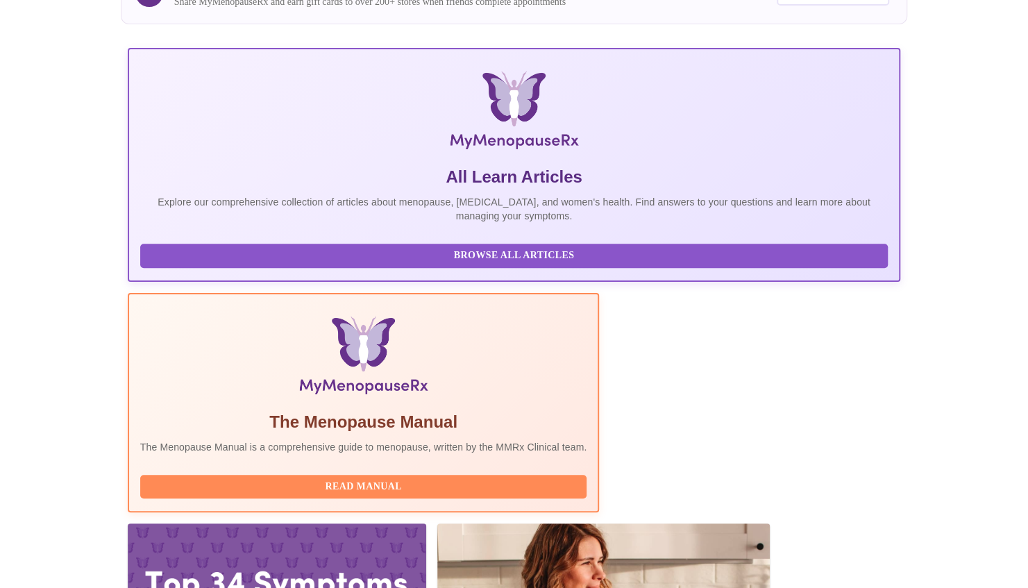
scroll to position [282, 0]
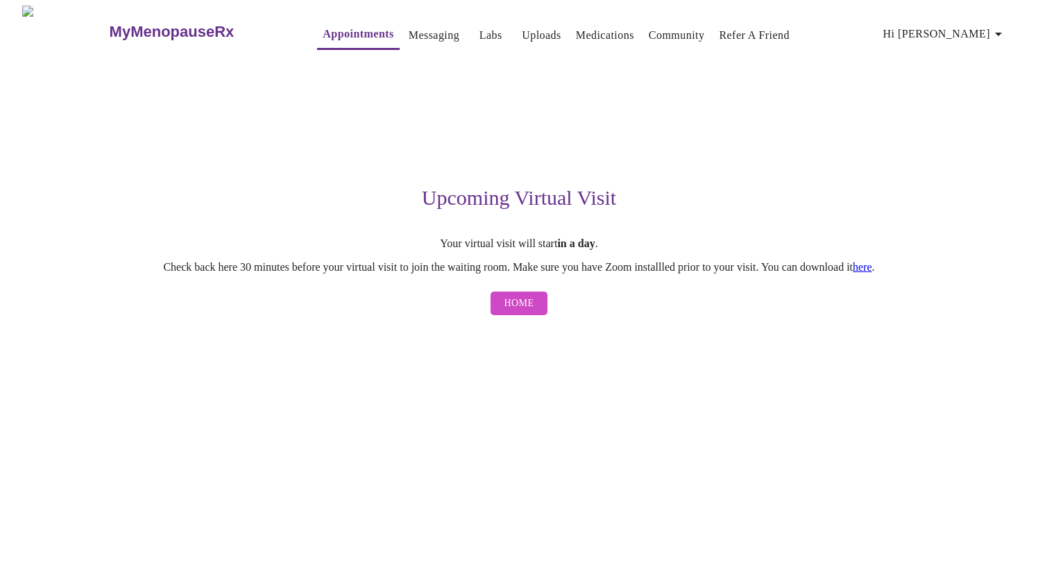
click at [525, 305] on span "Home" at bounding box center [520, 303] width 30 height 17
